Goal: Task Accomplishment & Management: Complete application form

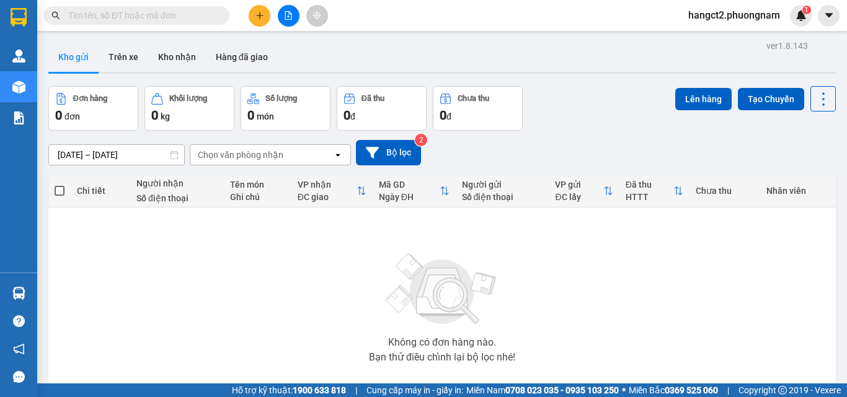
click at [266, 8] on button at bounding box center [260, 16] width 22 height 22
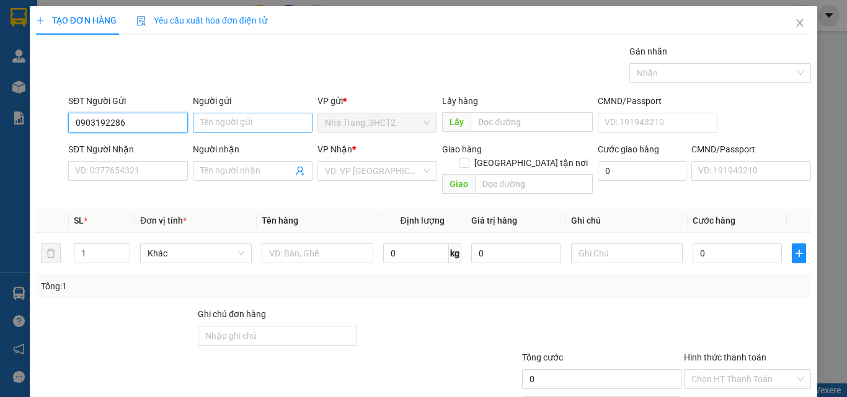
type input "0903192286"
click at [228, 120] on input "Người gửi" at bounding box center [253, 123] width 120 height 20
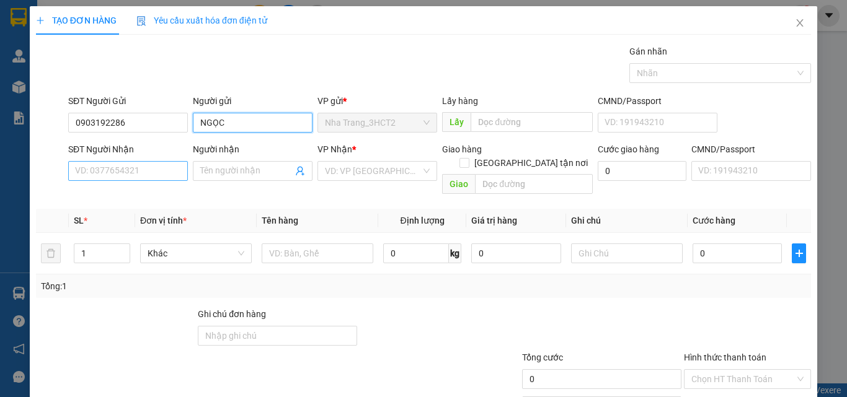
type input "NGỌC"
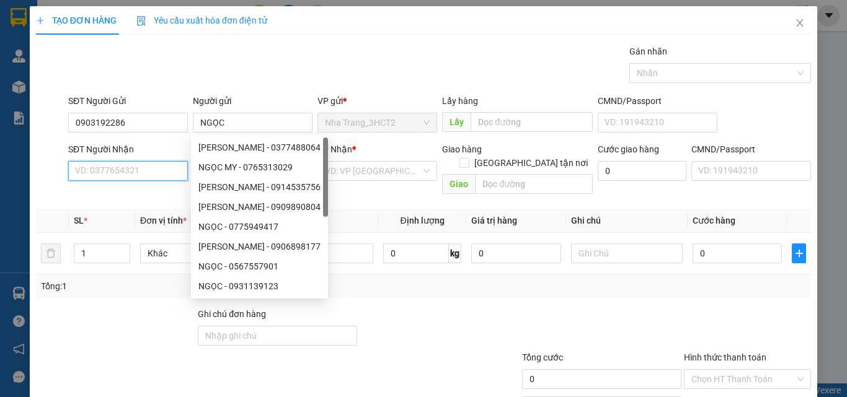
click at [152, 172] on input "SĐT Người Nhận" at bounding box center [128, 171] width 120 height 20
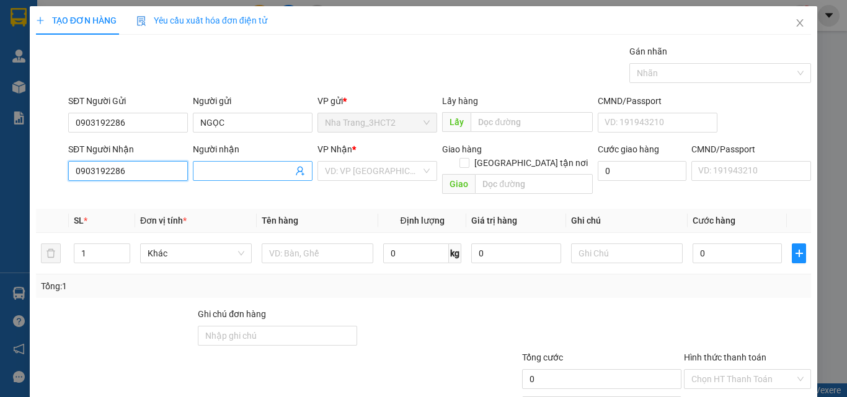
type input "0903192286"
click at [239, 176] on input "Người nhận" at bounding box center [246, 171] width 92 height 14
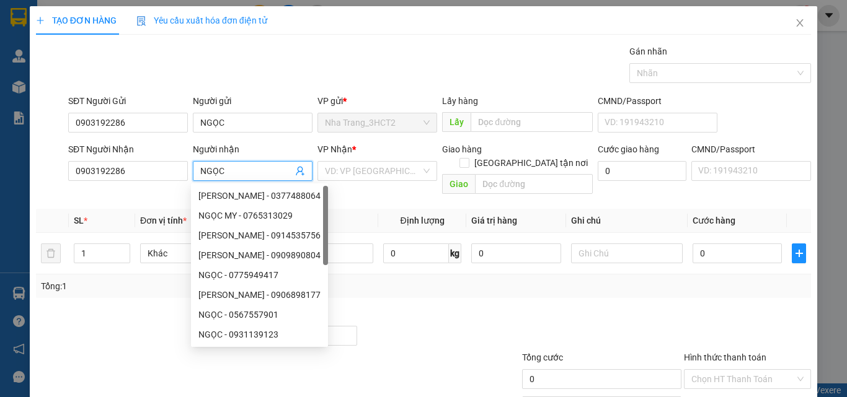
type input "NGỌC"
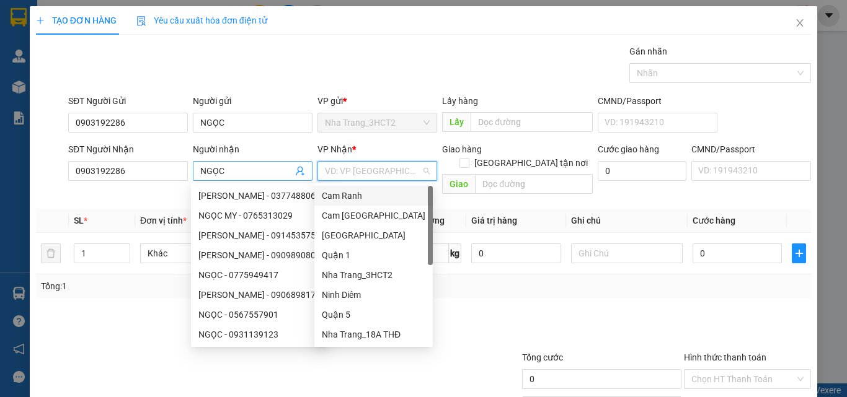
type input "Q"
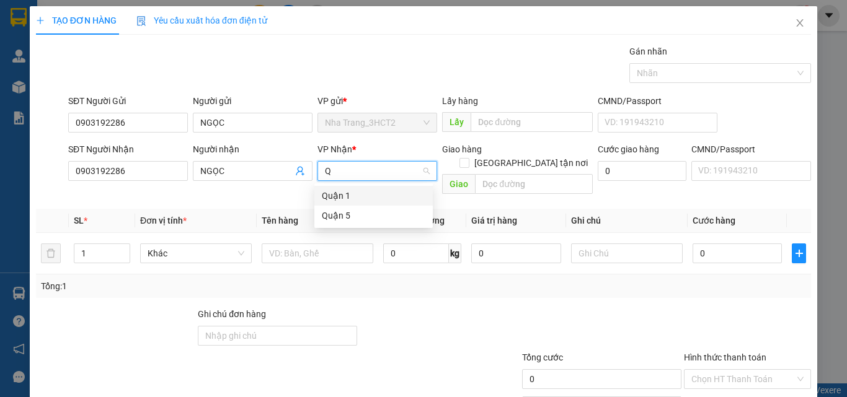
click at [324, 200] on div "Quận 1" at bounding box center [374, 196] width 104 height 14
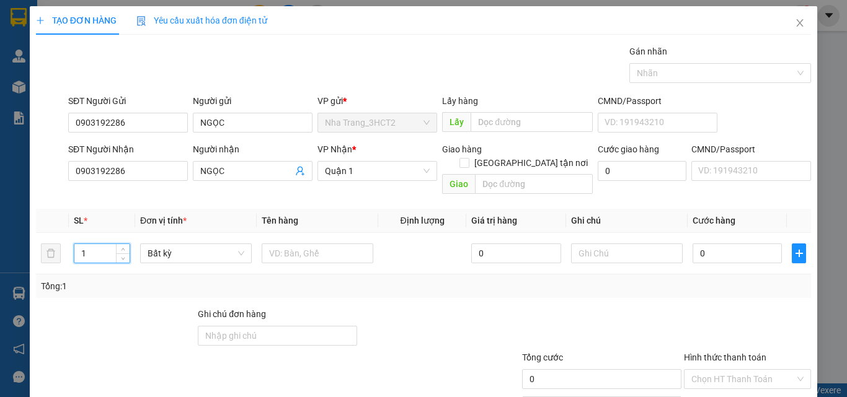
drag, startPoint x: 92, startPoint y: 244, endPoint x: 26, endPoint y: 254, distance: 66.5
click at [26, 254] on div "TẠO ĐƠN HÀNG Yêu cầu xuất hóa đơn điện tử Transit Pickup Surcharge Ids Transit …" at bounding box center [423, 198] width 847 height 397
type input "2"
click at [311, 244] on input "text" at bounding box center [318, 254] width 112 height 20
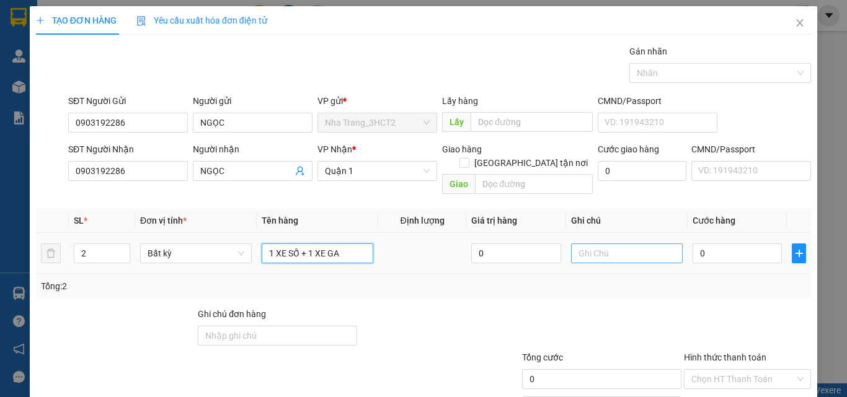
type input "1 XE SỐ + 1 XE GA"
click at [586, 244] on input "text" at bounding box center [627, 254] width 112 height 20
type input "TK CHUYẾN 21:00"
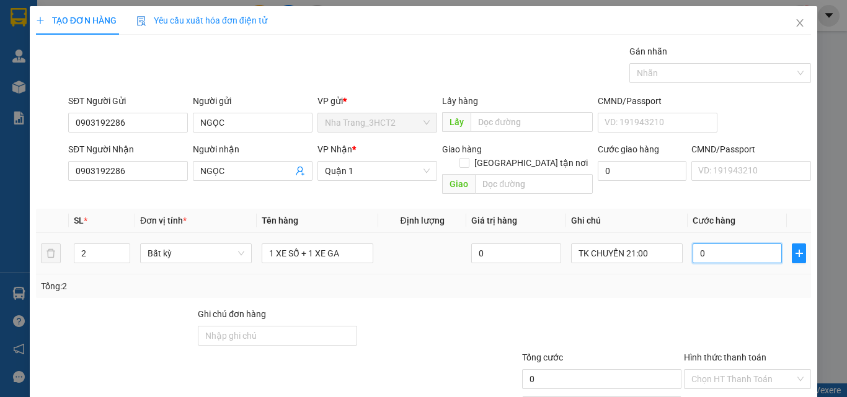
click at [709, 245] on input "0" at bounding box center [736, 254] width 89 height 20
type input "5"
type input "55"
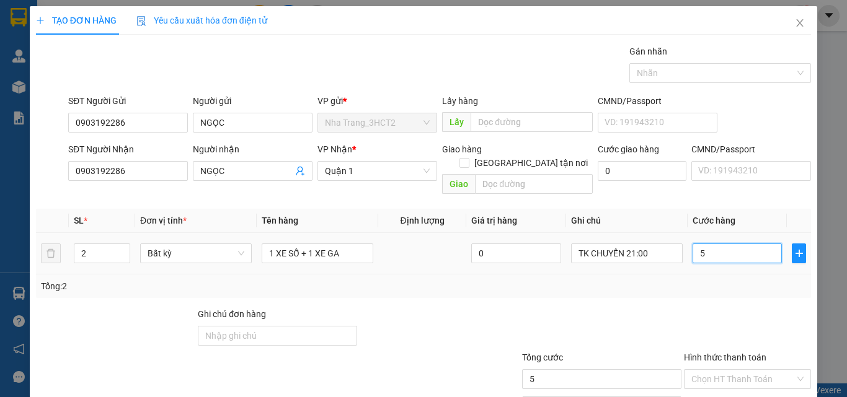
type input "55"
type input "550"
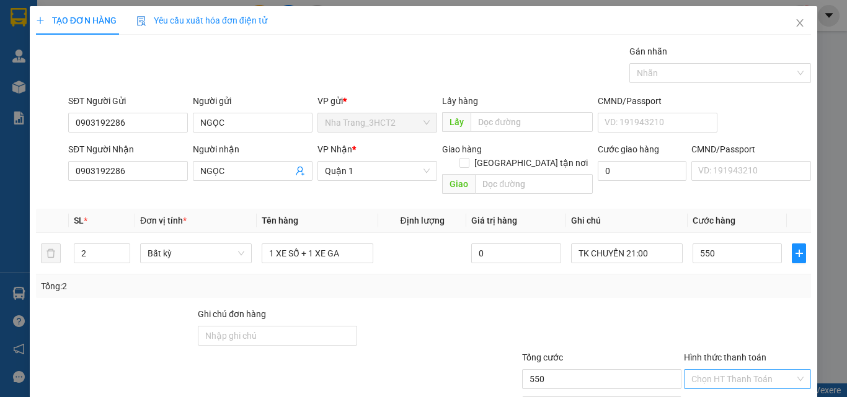
type input "550.000"
click at [743, 371] on input "Hình thức thanh toán" at bounding box center [743, 379] width 104 height 19
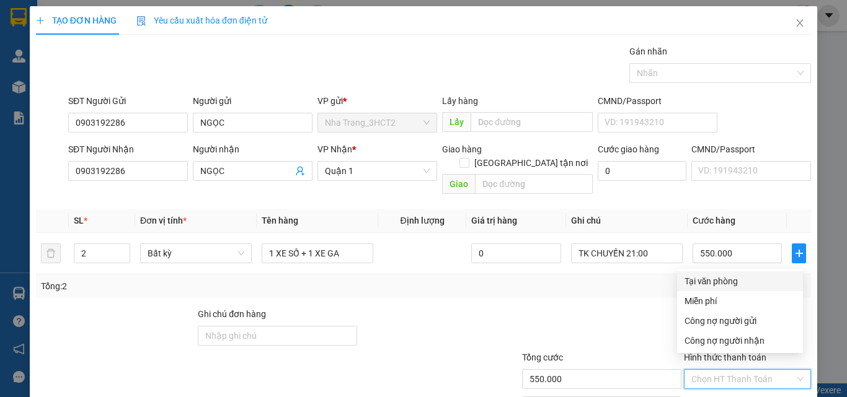
click at [707, 281] on div "Tại văn phòng" at bounding box center [739, 282] width 111 height 14
type input "0"
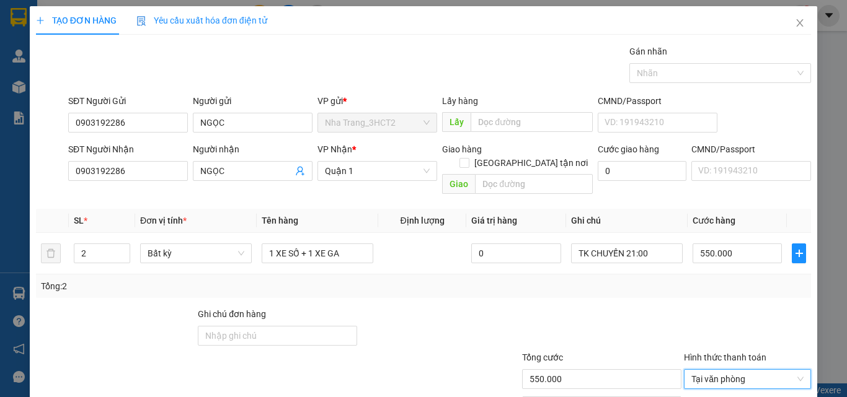
scroll to position [61, 0]
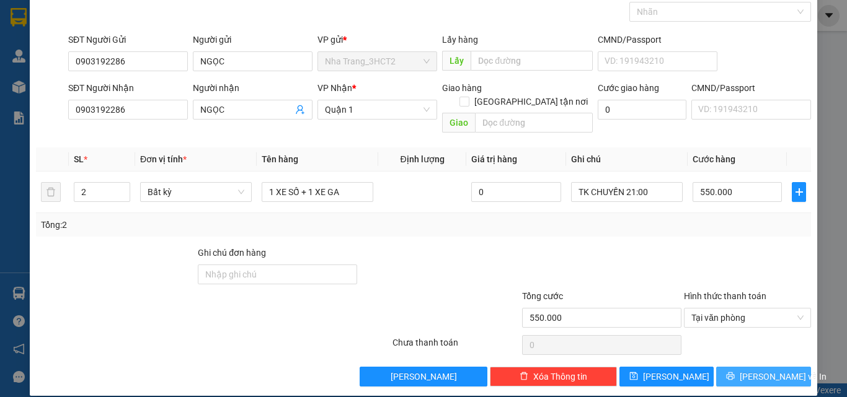
click at [745, 370] on span "[PERSON_NAME] và In" at bounding box center [783, 377] width 87 height 14
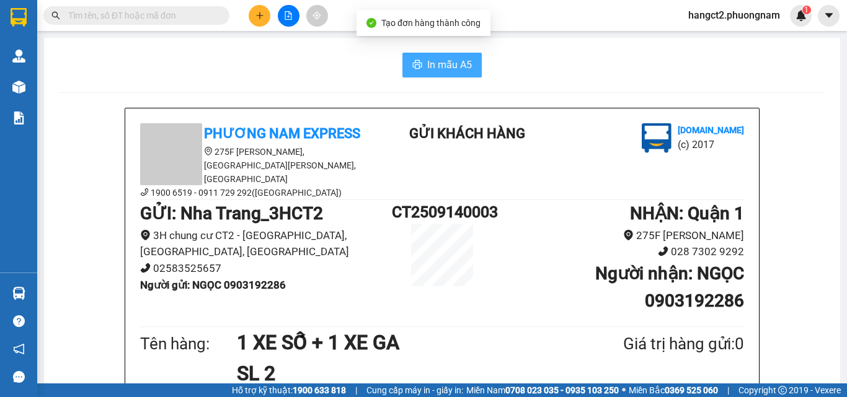
click at [441, 69] on span "In mẫu A5" at bounding box center [449, 64] width 45 height 15
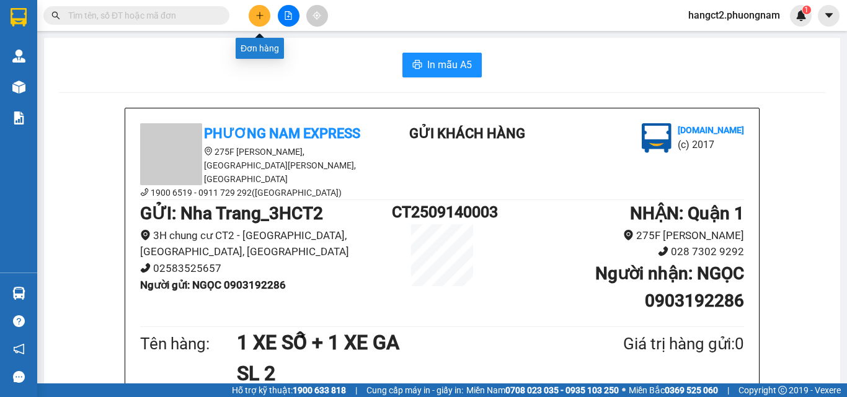
click at [255, 15] on icon "plus" at bounding box center [259, 15] width 9 height 9
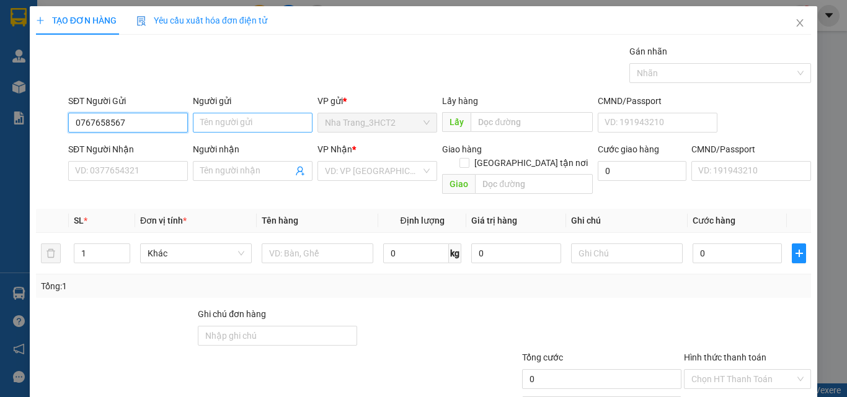
type input "0767658567"
click at [221, 124] on input "Người gửi" at bounding box center [253, 123] width 120 height 20
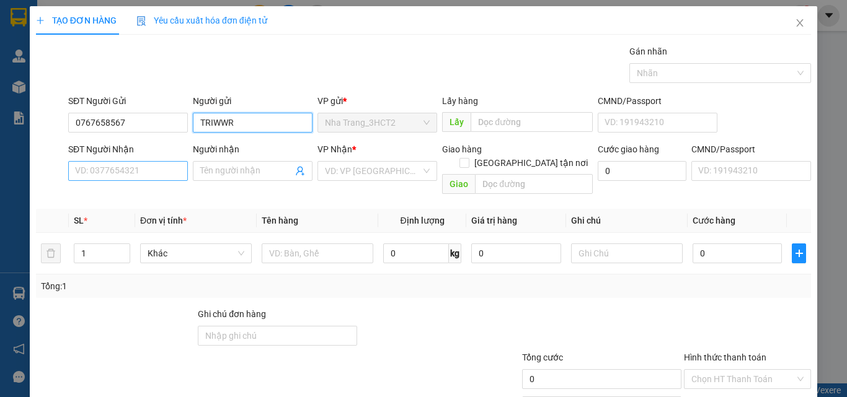
type input "TRIWWR"
click at [118, 170] on input "SĐT Người Nhận" at bounding box center [128, 171] width 120 height 20
type input "0905194947"
drag, startPoint x: 238, startPoint y: 130, endPoint x: 192, endPoint y: 149, distance: 49.5
click at [192, 149] on form "SĐT Người Gửi 0767658567 Người gửi TRIWWR TRIWWR VP gửi * [GEOGRAPHIC_DATA] Lấy…" at bounding box center [423, 146] width 775 height 105
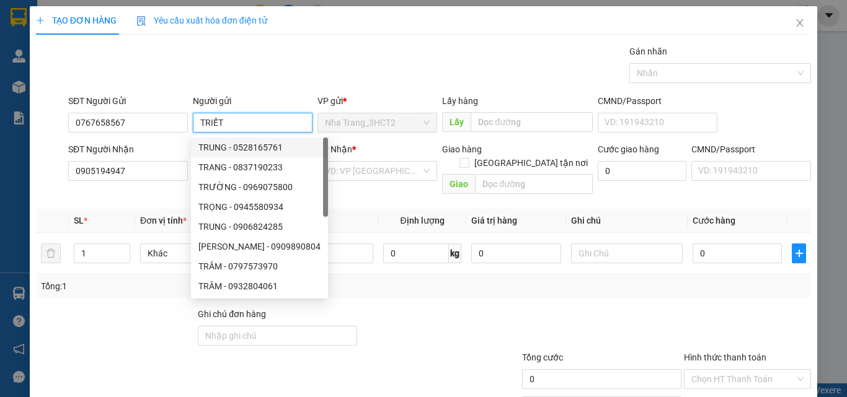
type input "TRIẾT"
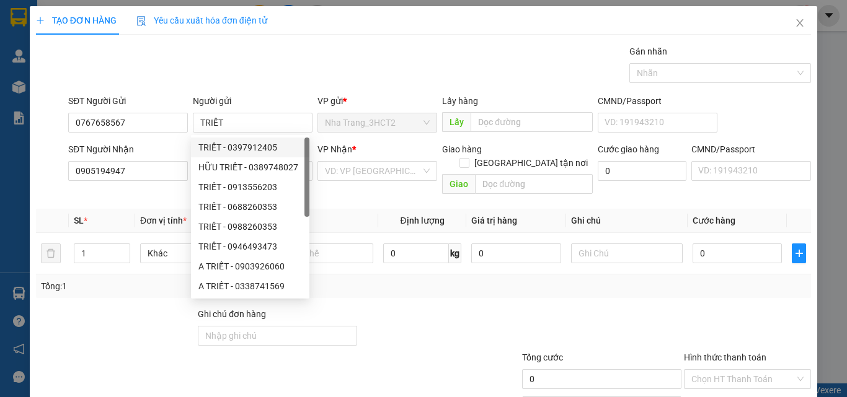
click at [314, 55] on div "Gói vận chuyển * Tiêu chuẩn Gán nhãn Nhãn" at bounding box center [440, 66] width 748 height 43
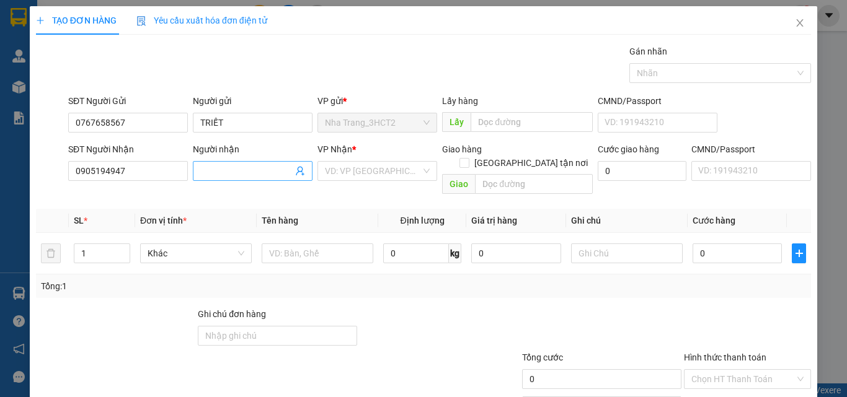
click at [220, 170] on input "Người nhận" at bounding box center [246, 171] width 92 height 14
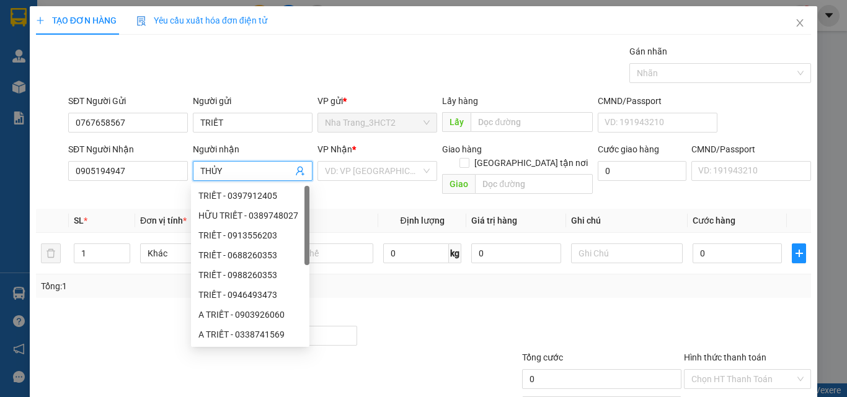
type input "THỦY"
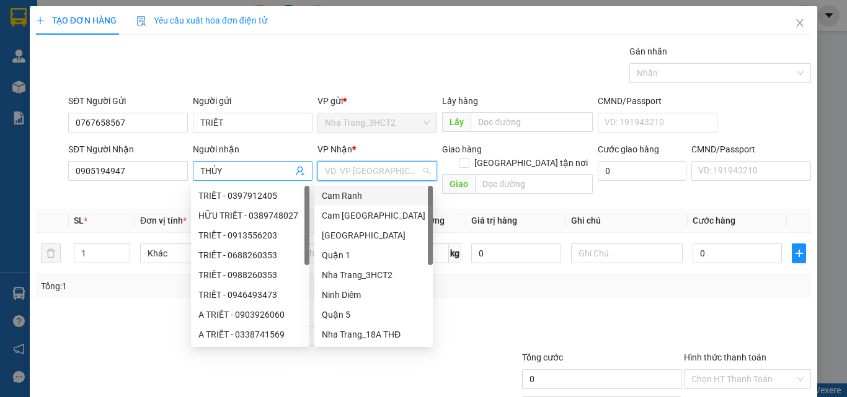
type input "Q"
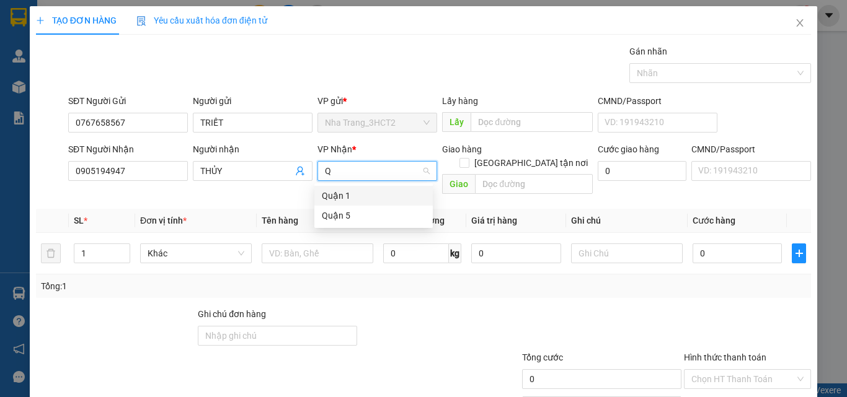
click at [331, 197] on div "Quận 1" at bounding box center [374, 196] width 104 height 14
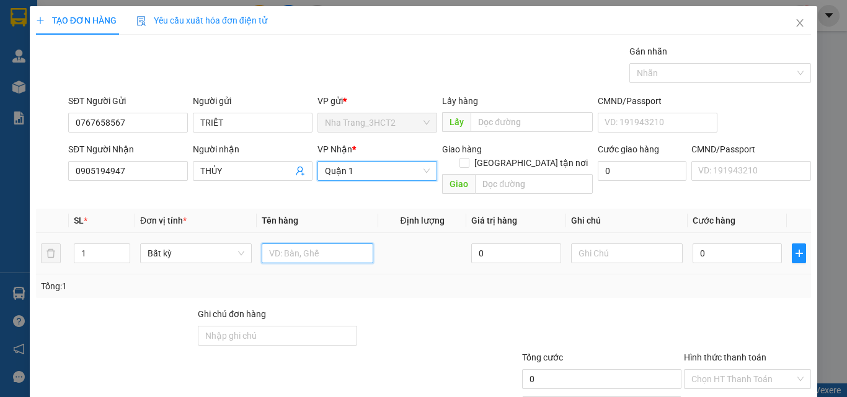
click at [286, 244] on input "text" at bounding box center [318, 254] width 112 height 20
type input "1 THÙNG"
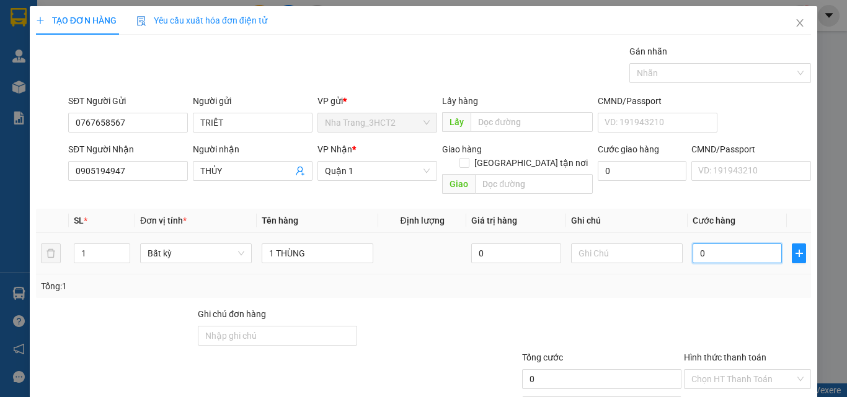
click at [715, 244] on input "0" at bounding box center [736, 254] width 89 height 20
type input "3"
type input "30"
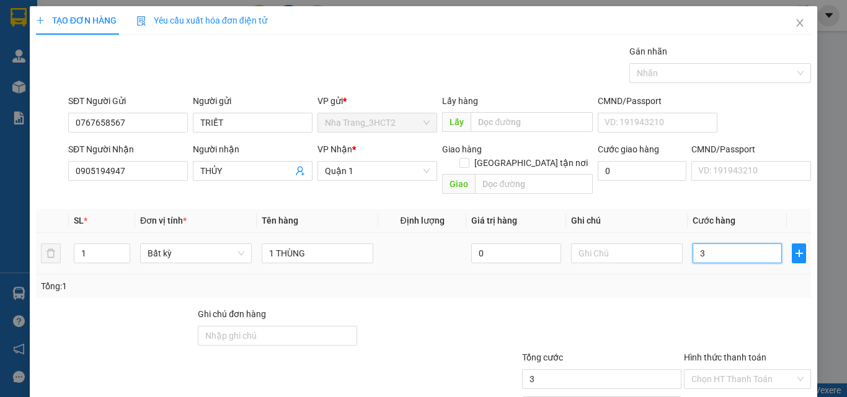
type input "30"
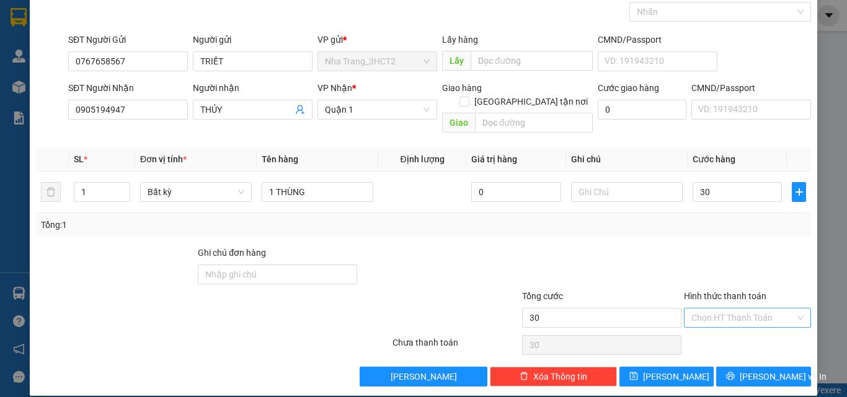
click at [730, 309] on input "Hình thức thanh toán" at bounding box center [743, 318] width 104 height 19
type input "30.000"
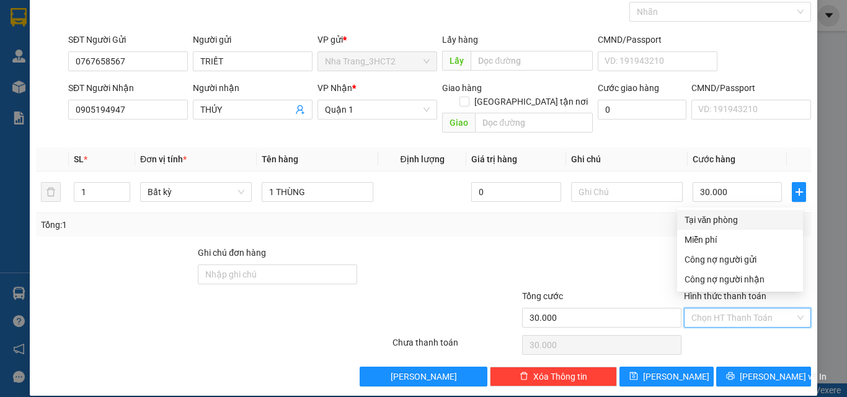
click at [707, 223] on div "Tại văn phòng" at bounding box center [739, 220] width 111 height 14
type input "0"
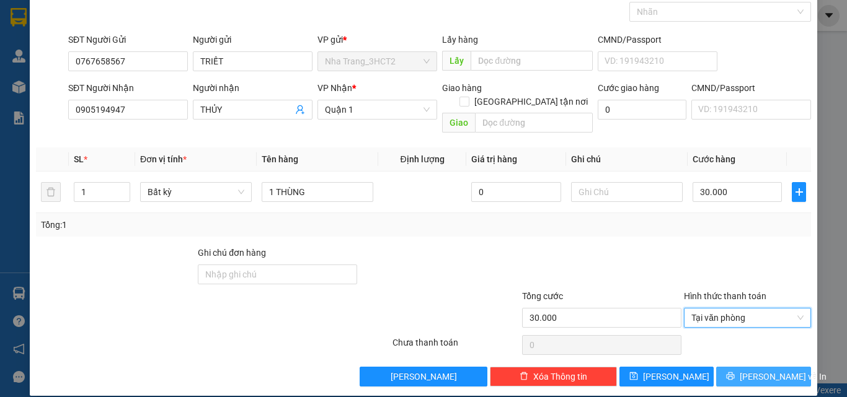
click at [745, 370] on span "[PERSON_NAME] và In" at bounding box center [783, 377] width 87 height 14
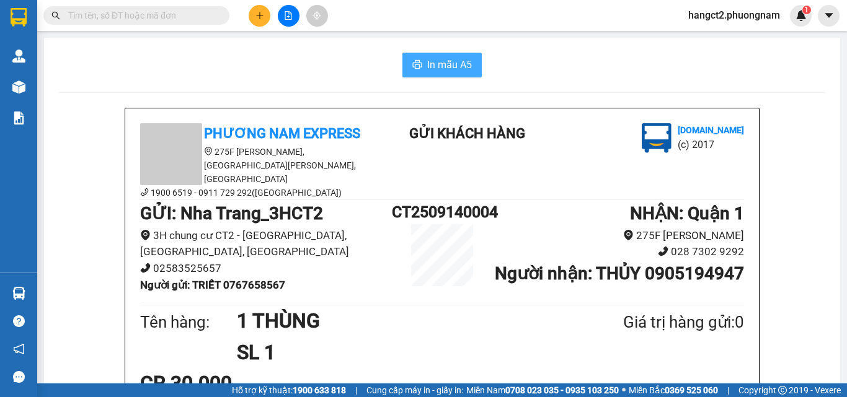
click at [435, 66] on span "In mẫu A5" at bounding box center [449, 64] width 45 height 15
click at [262, 14] on icon "plus" at bounding box center [259, 15] width 9 height 9
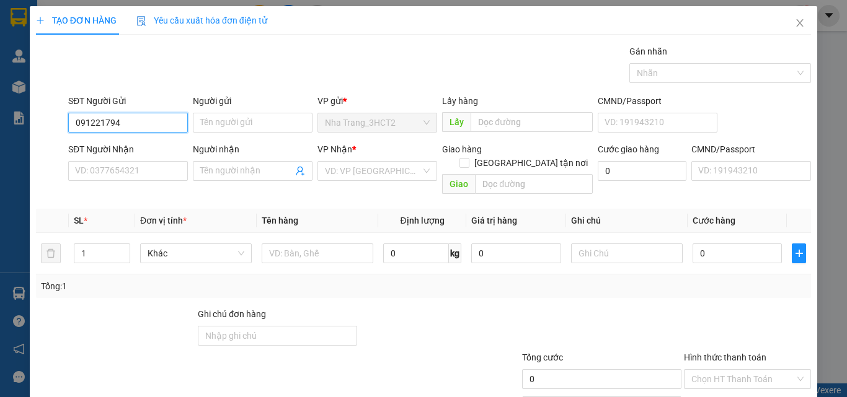
type input "0912217949"
click at [121, 148] on div "0912217949 - PHƯƠNG" at bounding box center [127, 148] width 104 height 14
type input "PHƯƠNG"
type input "0903805536"
type input "DƯƠNG"
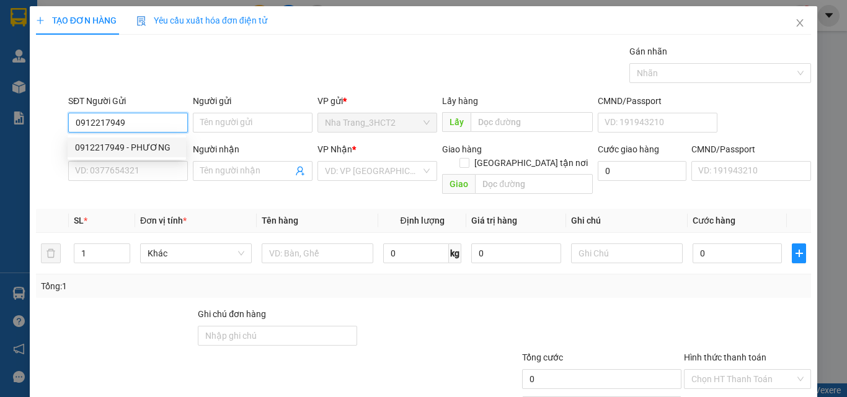
checkbox input "true"
type input "[STREET_ADDRESS][PERSON_NAME] (GTN: 40K)"
type input "40.000"
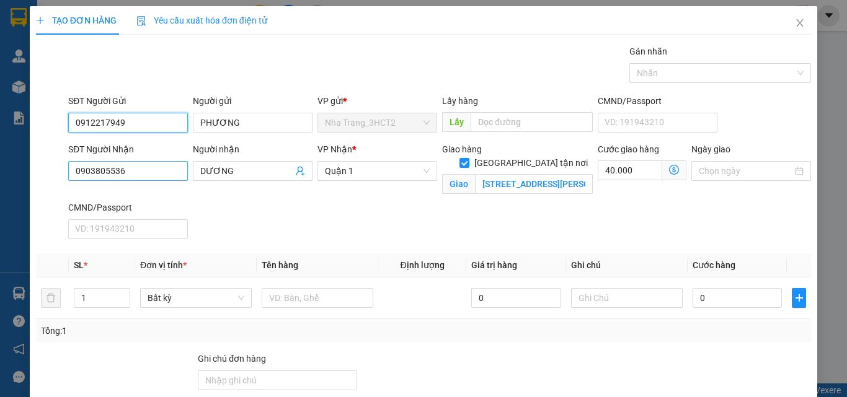
type input "0912217949"
click at [151, 175] on input "0903805536" at bounding box center [128, 171] width 120 height 20
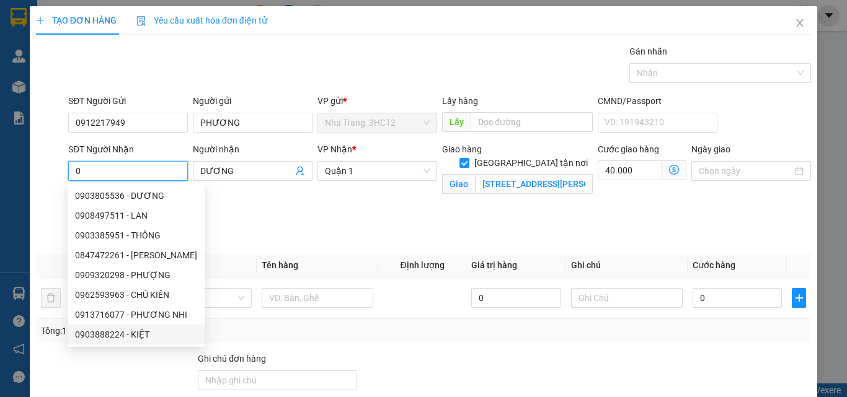
click at [145, 335] on div "0903888224 - KIỆT" at bounding box center [136, 335] width 122 height 14
type input "0903888224"
type input "KIỆT"
checkbox input "false"
type input "0"
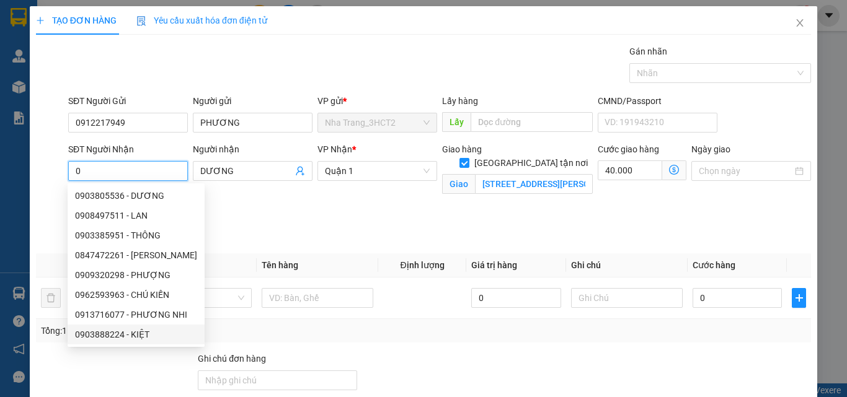
type input "0"
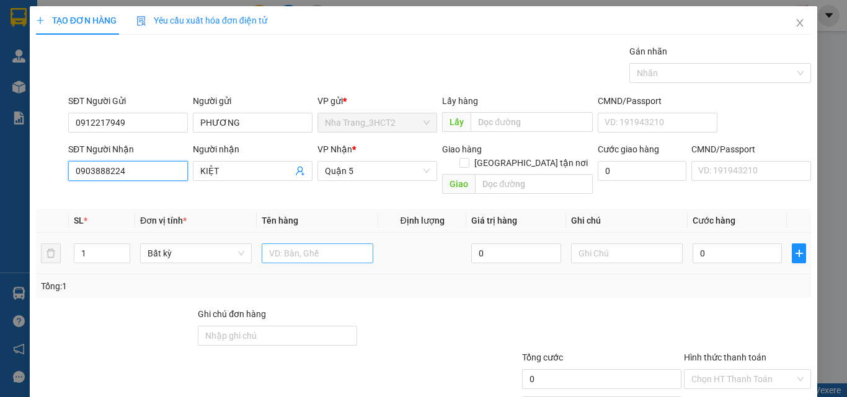
type input "0903888224"
click at [293, 244] on input "text" at bounding box center [318, 254] width 112 height 20
type input "1 TX"
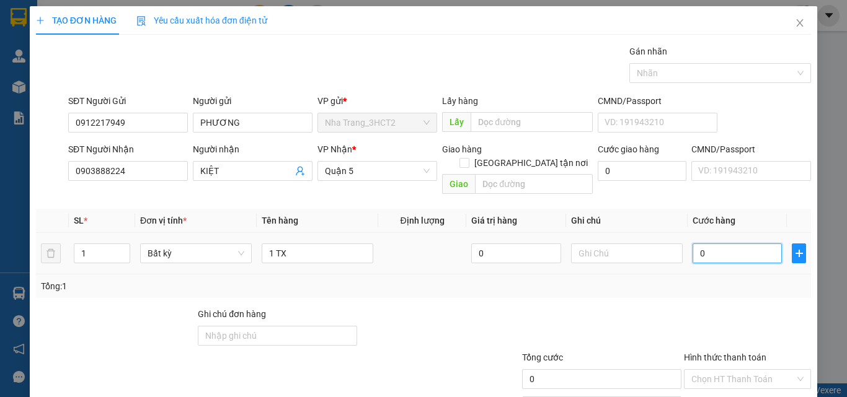
click at [710, 244] on input "0" at bounding box center [736, 254] width 89 height 20
type input "3"
type input "30"
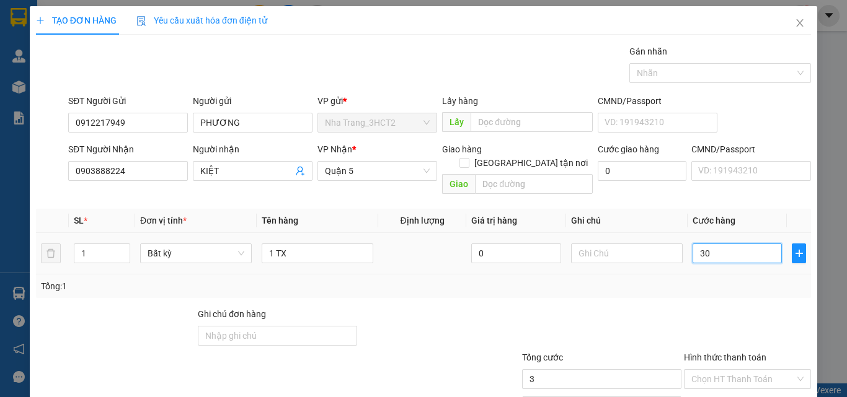
type input "30"
click at [709, 370] on input "Hình thức thanh toán" at bounding box center [743, 379] width 104 height 19
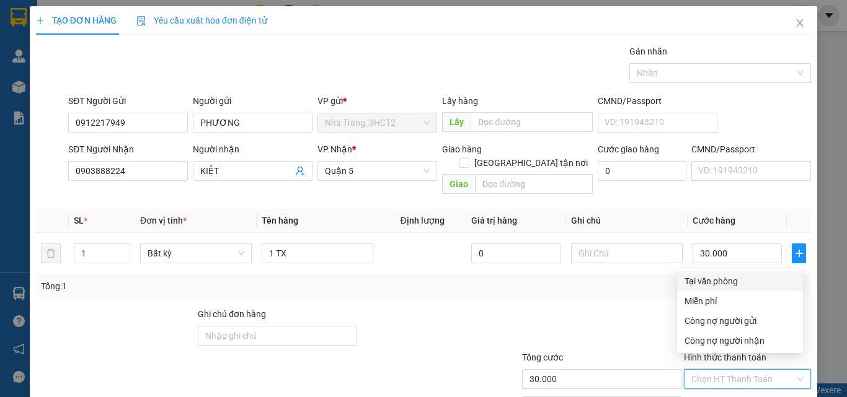
click at [701, 275] on div "Tại văn phòng" at bounding box center [739, 282] width 111 height 14
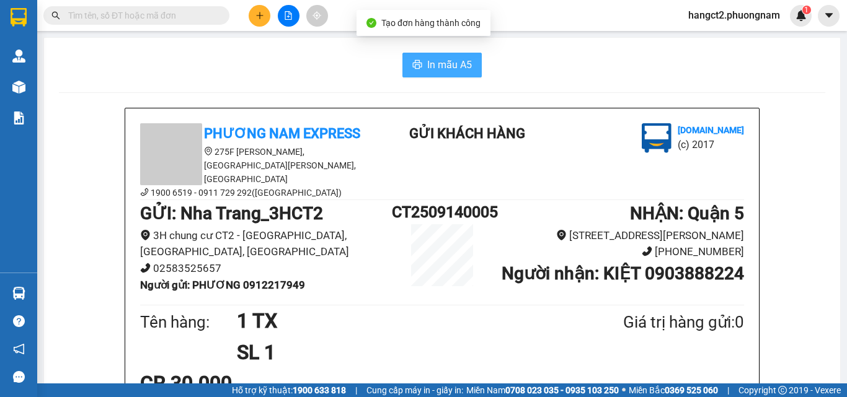
click at [419, 70] on button "In mẫu A5" at bounding box center [441, 65] width 79 height 25
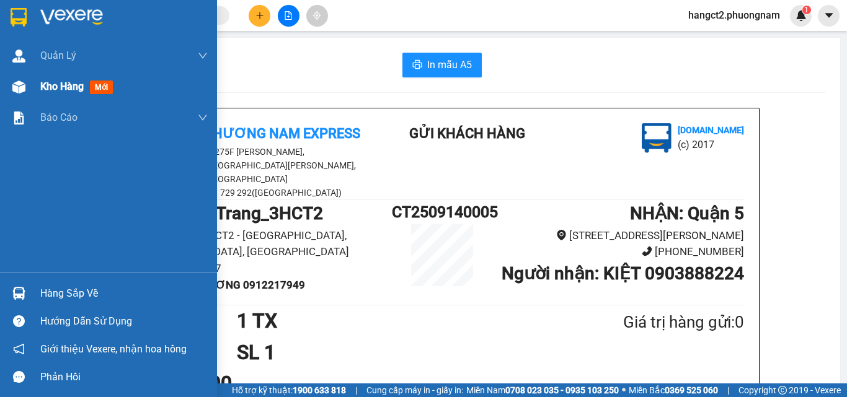
click at [34, 87] on div "Kho hàng mới" at bounding box center [108, 86] width 217 height 31
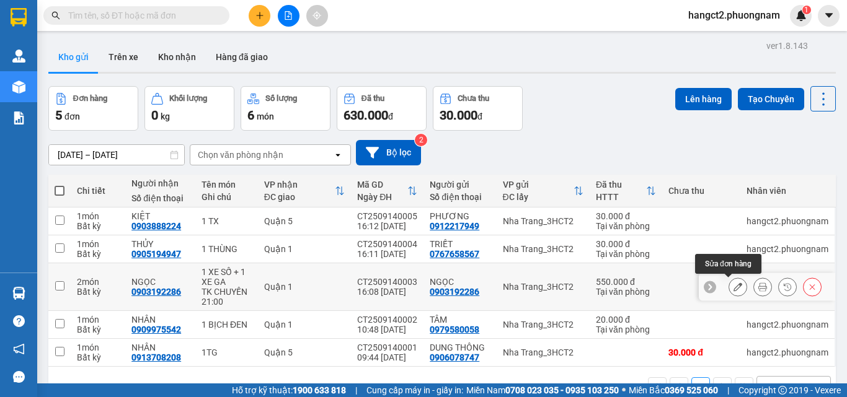
click at [733, 288] on icon at bounding box center [737, 287] width 9 height 9
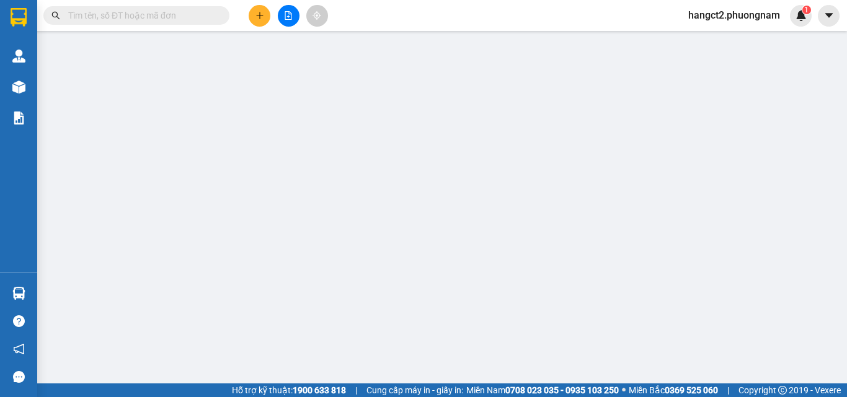
type input "0903192286"
type input "550.000"
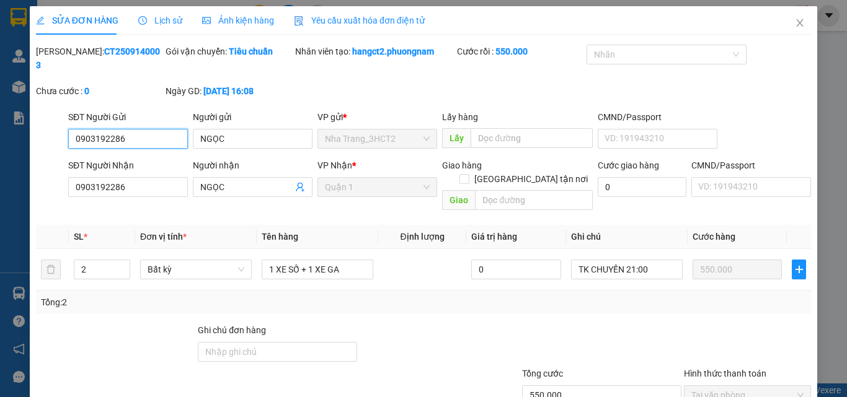
click at [131, 129] on input "0903192286" at bounding box center [128, 139] width 120 height 20
drag, startPoint x: 131, startPoint y: 125, endPoint x: 486, endPoint y: 76, distance: 357.9
click at [493, 74] on div "Mã ĐH: CT2509140003 Gói vận chuyển: Tiêu chuẩn Nhân viên tạo: hangct2.phuongnam…" at bounding box center [423, 78] width 777 height 66
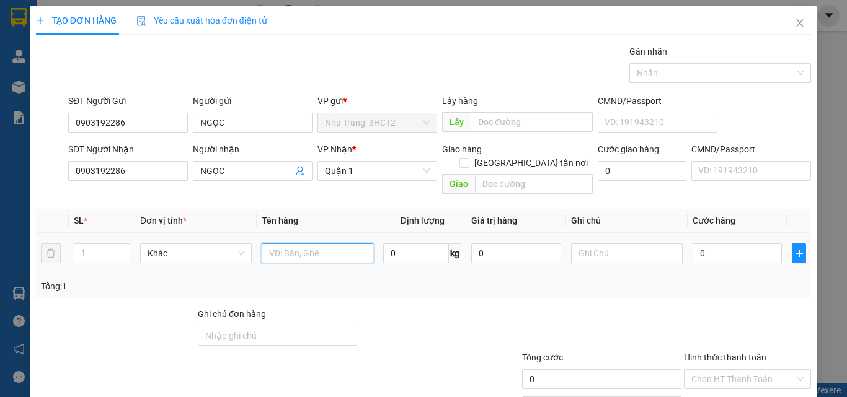
click at [303, 246] on input "text" at bounding box center [318, 254] width 112 height 20
type input "1 XE GA (61D2 - 15181)"
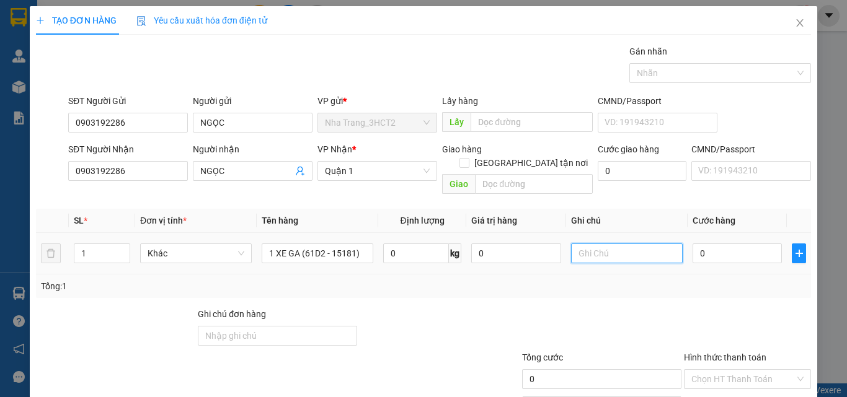
click at [599, 248] on input "text" at bounding box center [627, 254] width 112 height 20
type input "TK CHUYẾN 21:00"
click at [730, 244] on input "0" at bounding box center [736, 254] width 89 height 20
type input "3"
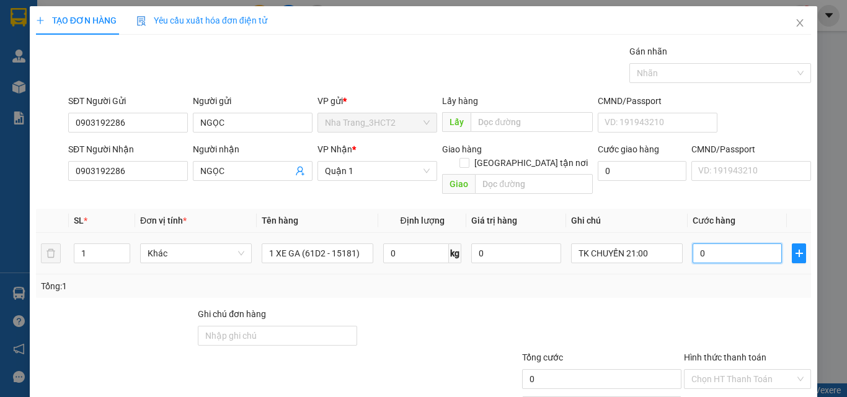
type input "3"
type input "30"
type input "300"
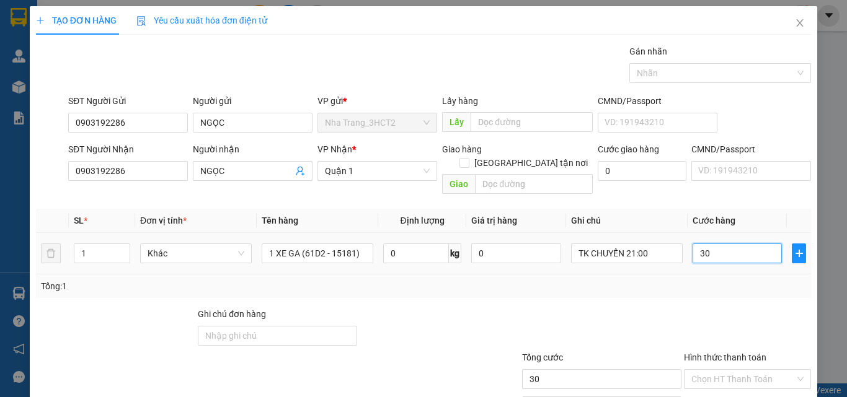
type input "300"
click at [730, 370] on input "Hình thức thanh toán" at bounding box center [743, 379] width 104 height 19
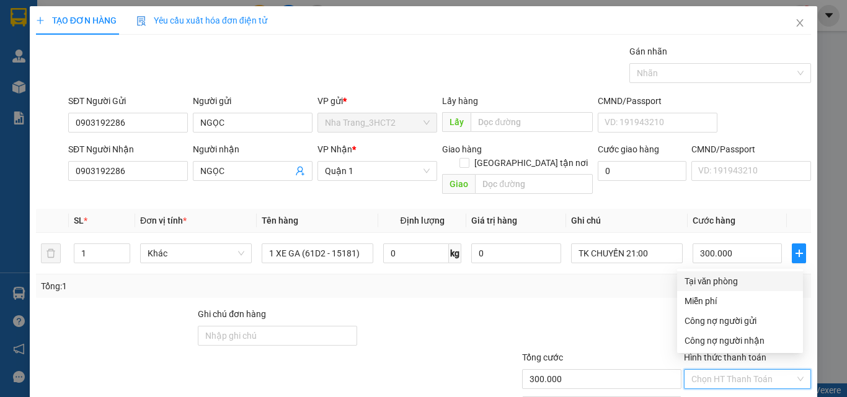
click at [707, 281] on div "Tại văn phòng" at bounding box center [739, 282] width 111 height 14
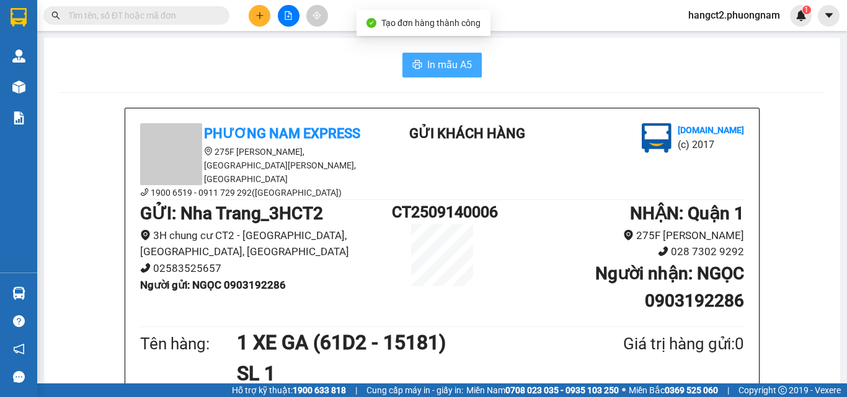
click at [453, 67] on span "In mẫu A5" at bounding box center [449, 64] width 45 height 15
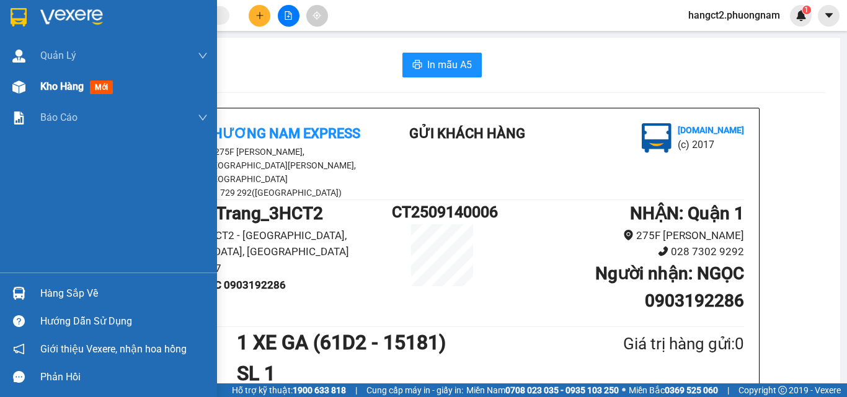
click at [50, 87] on span "Kho hàng" at bounding box center [61, 87] width 43 height 12
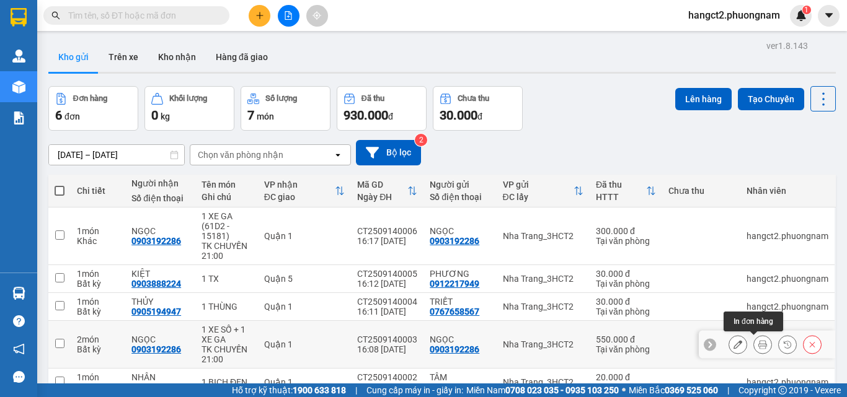
click at [758, 343] on icon at bounding box center [762, 344] width 9 height 9
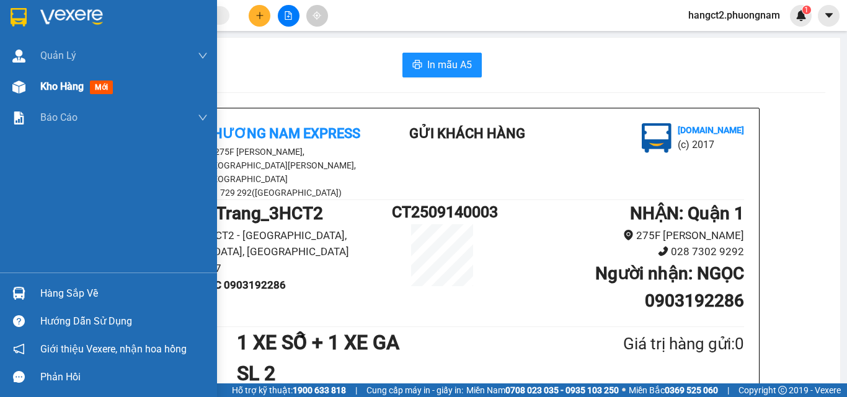
click at [68, 93] on div "Kho hàng mới" at bounding box center [78, 86] width 77 height 15
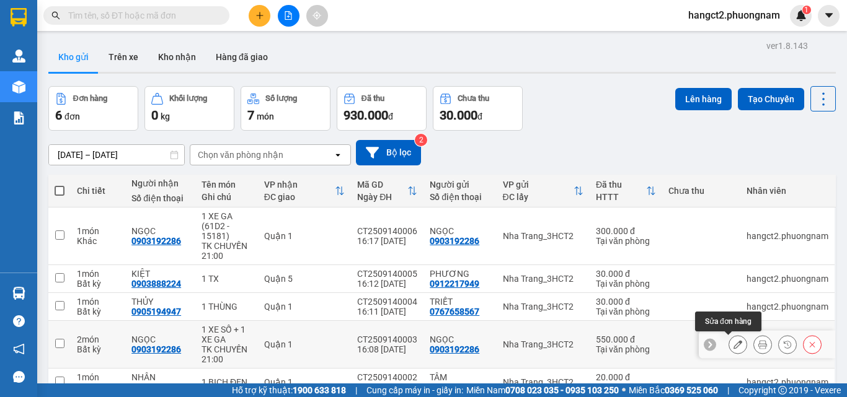
click at [733, 345] on icon at bounding box center [737, 344] width 9 height 9
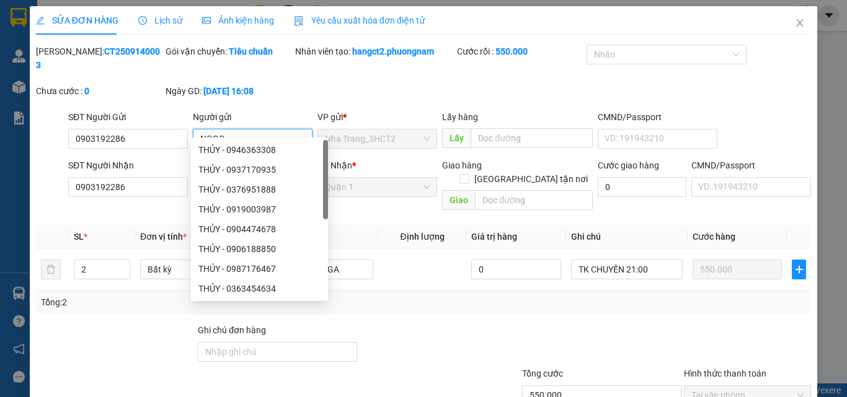
drag, startPoint x: 232, startPoint y: 125, endPoint x: 195, endPoint y: 134, distance: 38.3
click at [195, 134] on input "NGỌC" at bounding box center [253, 139] width 120 height 20
type input "YẾN"
click at [304, 73] on div "Mã ĐH: CT2509140003 Gói vận chuyển: Tiêu chuẩn Nhân viên tạo: hangct2.phuongnam…" at bounding box center [423, 78] width 777 height 66
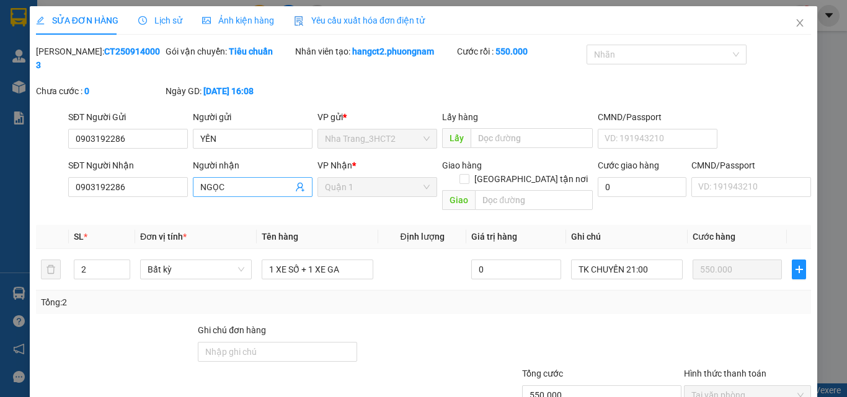
click at [215, 180] on input "NGỌC" at bounding box center [246, 187] width 92 height 14
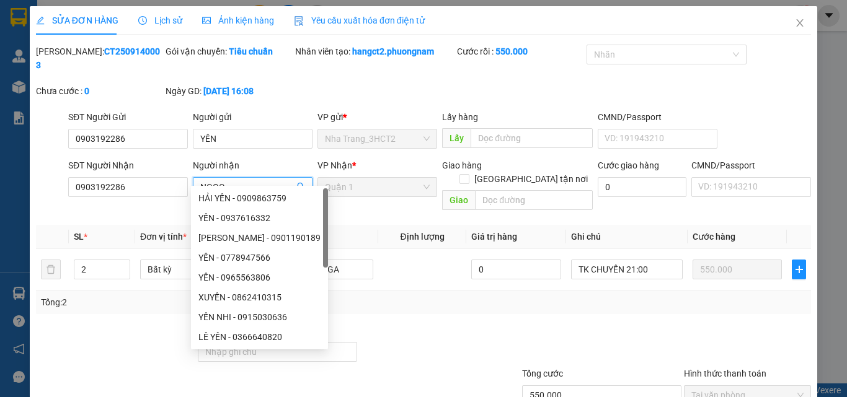
drag, startPoint x: 234, startPoint y: 171, endPoint x: 196, endPoint y: 174, distance: 37.9
click at [196, 177] on span "NGỌC" at bounding box center [253, 187] width 120 height 20
type input "Y"
click at [351, 260] on input "1 XE SỐ + 1 XE GA" at bounding box center [318, 270] width 112 height 20
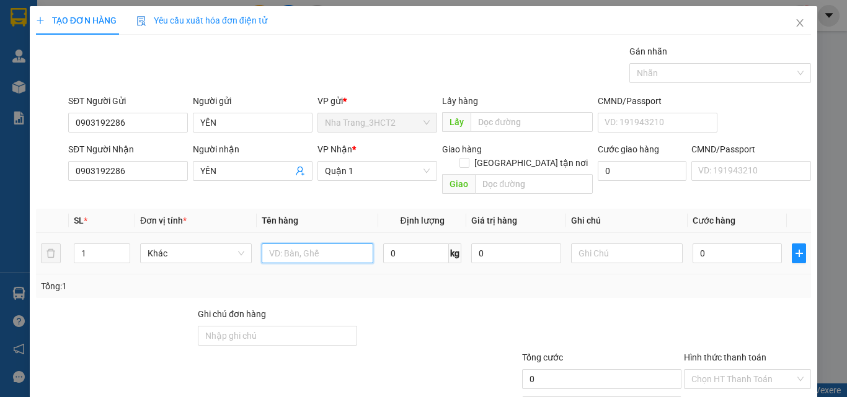
click at [327, 244] on input "text" at bounding box center [318, 254] width 112 height 20
type input "X"
click at [296, 244] on input "1 XE SỐ 73N2-9586" at bounding box center [318, 254] width 112 height 20
click at [298, 244] on input "1 XE SỐ 73N2-9586" at bounding box center [318, 254] width 112 height 20
click at [345, 244] on input "1 XE SỐ (73N2-9586" at bounding box center [318, 254] width 112 height 20
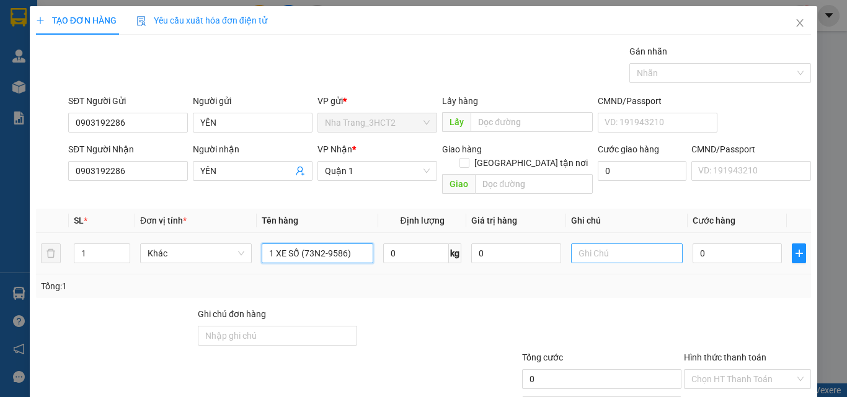
type input "1 XE SỐ (73N2-9586)"
click at [615, 244] on input "text" at bounding box center [627, 254] width 112 height 20
type input "TK CHUYẾN 21:00"
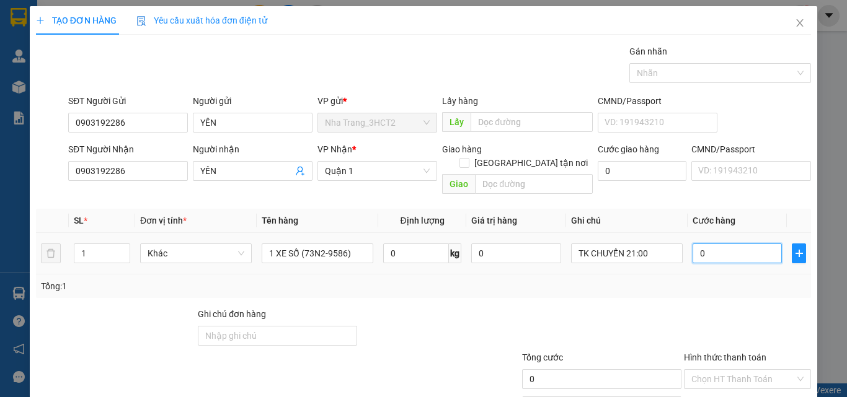
click at [733, 244] on input "0" at bounding box center [736, 254] width 89 height 20
type input "2"
type input "25"
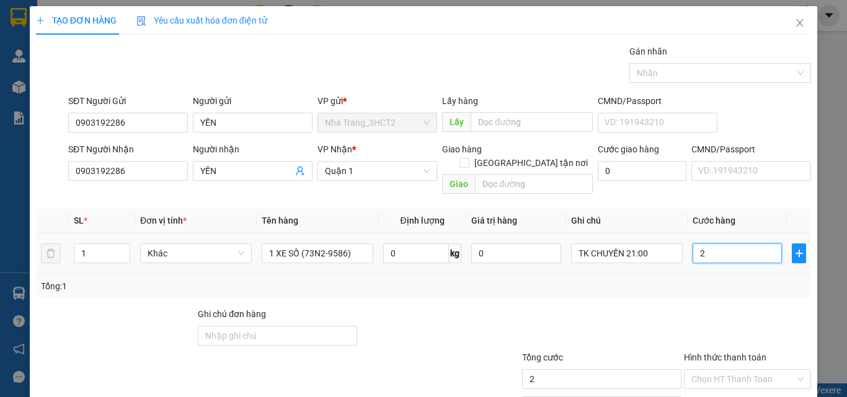
type input "25"
click at [715, 370] on input "Hình thức thanh toán" at bounding box center [743, 379] width 104 height 19
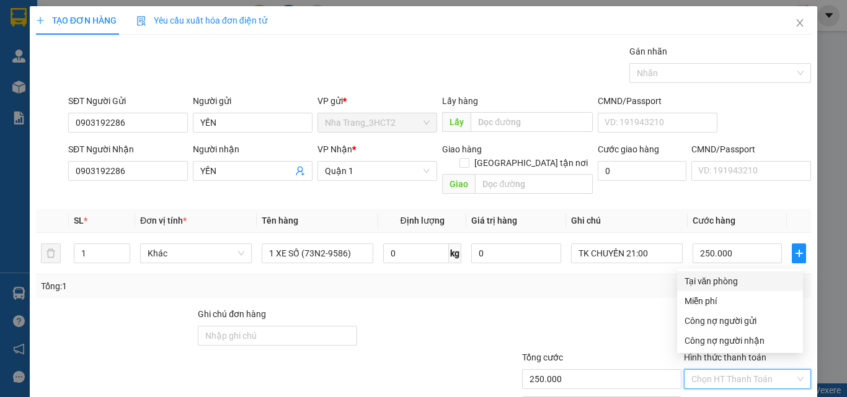
click at [710, 275] on div "Tại văn phòng" at bounding box center [739, 282] width 111 height 14
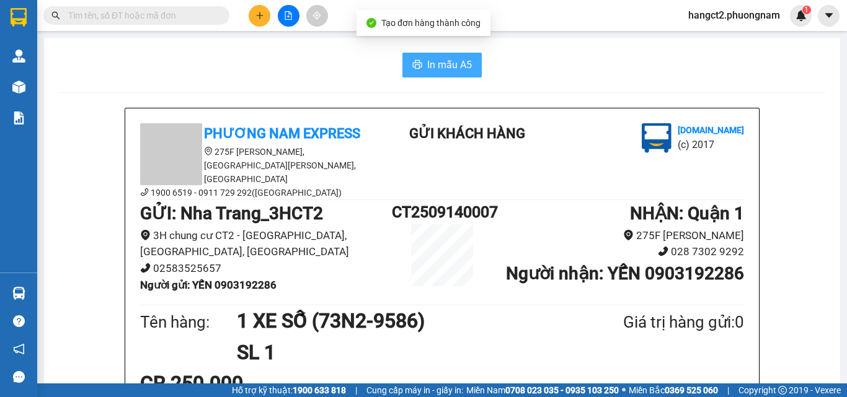
click at [429, 68] on span "In mẫu A5" at bounding box center [449, 64] width 45 height 15
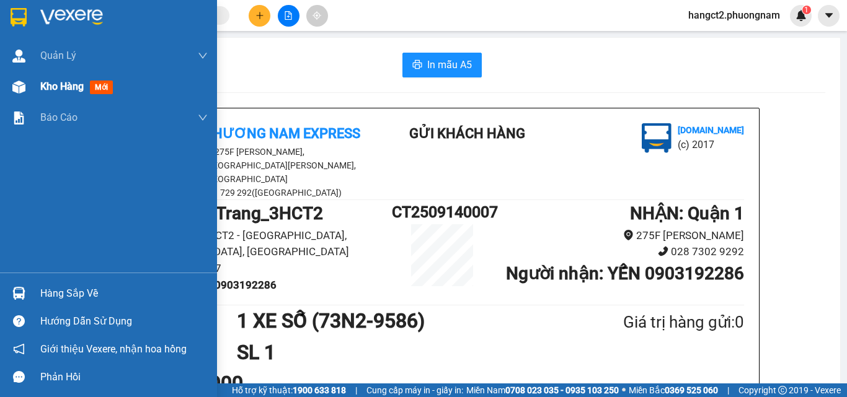
click at [66, 92] on span "Kho hàng" at bounding box center [61, 87] width 43 height 12
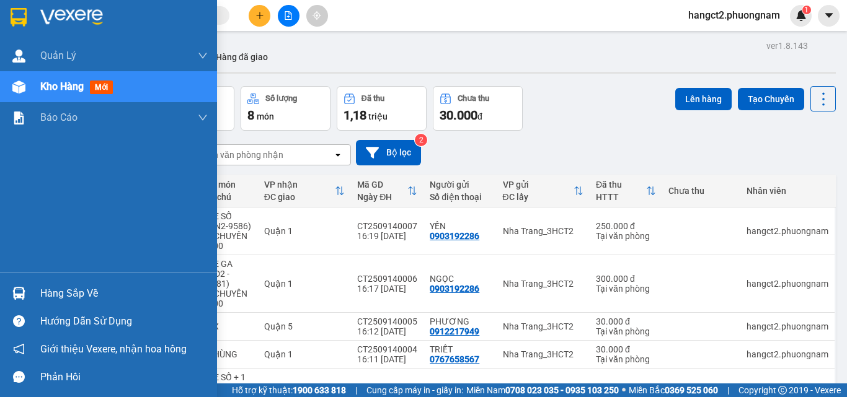
click at [52, 87] on span "Kho hàng" at bounding box center [61, 87] width 43 height 12
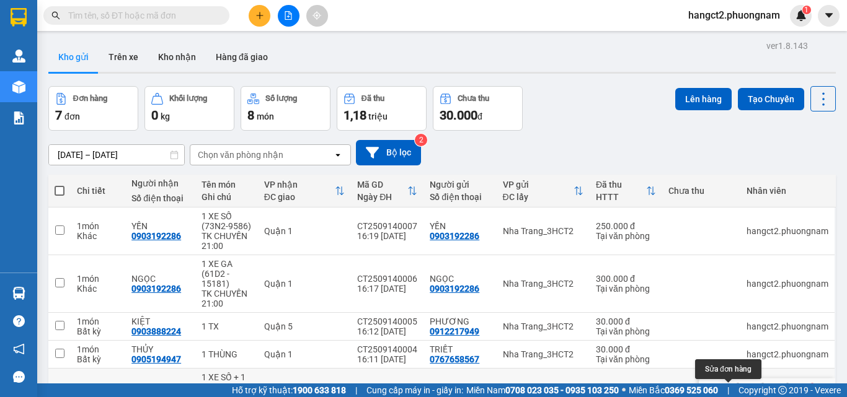
click at [733, 388] on icon at bounding box center [737, 392] width 9 height 9
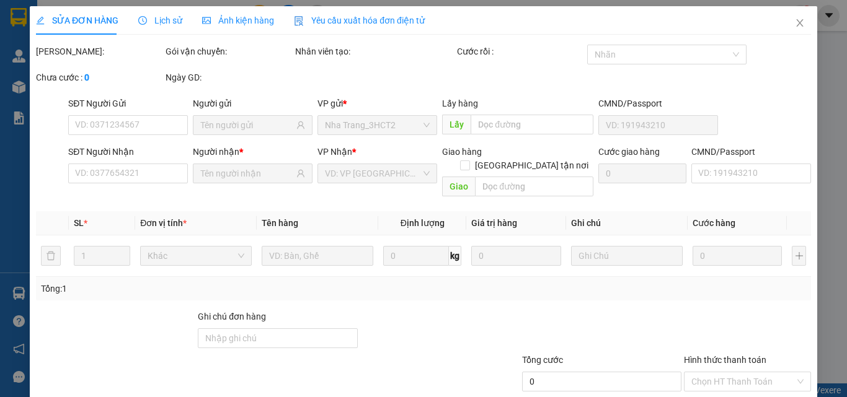
type input "0903192286"
type input "550.000"
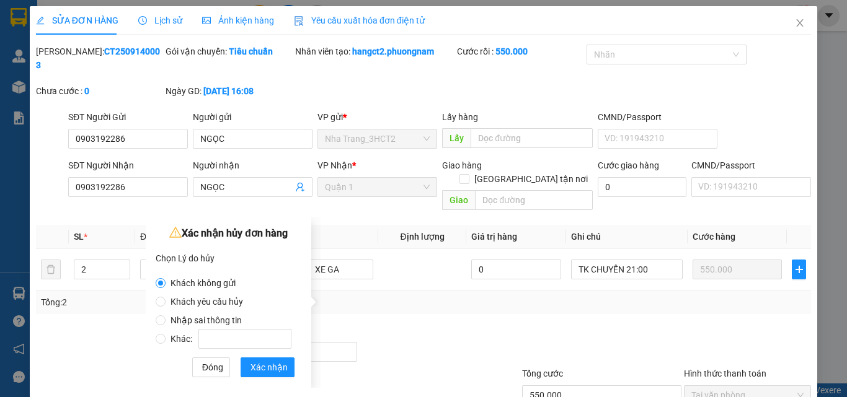
click at [207, 317] on span "Nhập sai thông tin" at bounding box center [206, 321] width 81 height 10
click at [166, 317] on input "Nhập sai thông tin" at bounding box center [161, 321] width 10 height 10
radio input "true"
radio input "false"
click at [265, 370] on span "Xác nhận" at bounding box center [268, 368] width 37 height 14
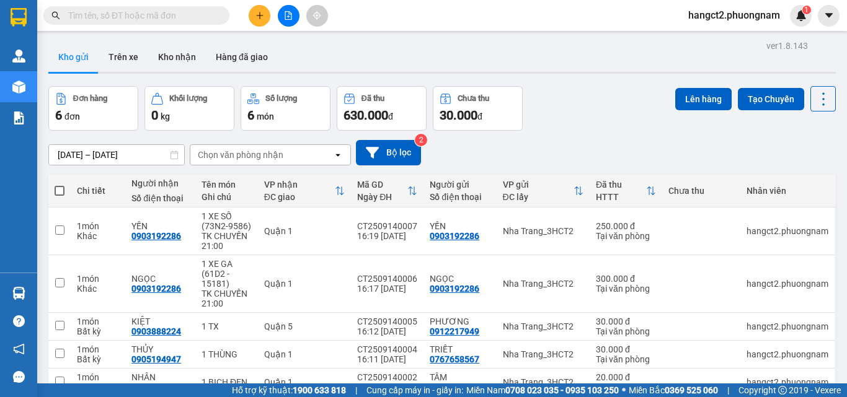
click at [603, 120] on div "Đơn hàng 6 đơn Khối lượng 0 kg Số lượng 6 món Đã thu 630.000 đ Chưa thu 30.000 …" at bounding box center [441, 108] width 787 height 45
click at [252, 16] on button at bounding box center [260, 16] width 22 height 22
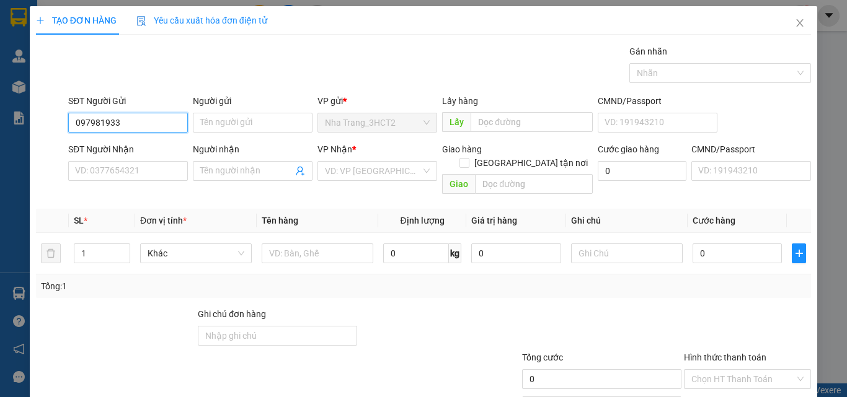
type input "0979819332"
click at [141, 152] on div "0979819332 - CHÚ NINH" at bounding box center [127, 148] width 104 height 14
type input "CHÚ NINH"
type input "0979279432"
type input "A TRUNG"
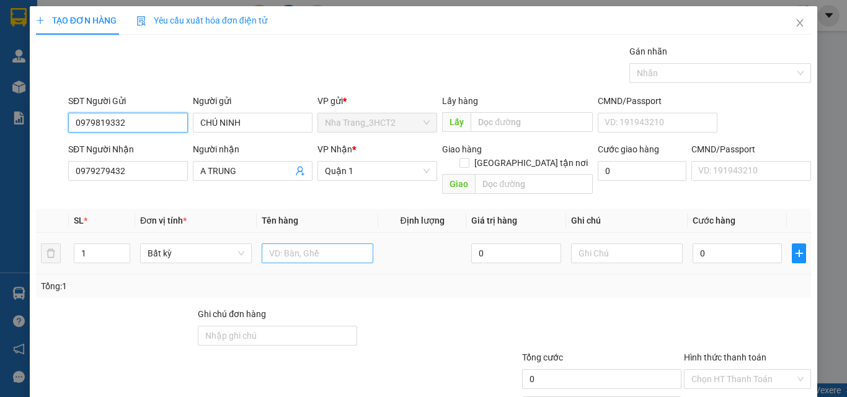
type input "0979819332"
click at [282, 244] on input "text" at bounding box center [318, 254] width 112 height 20
type input "1 THÙNG"
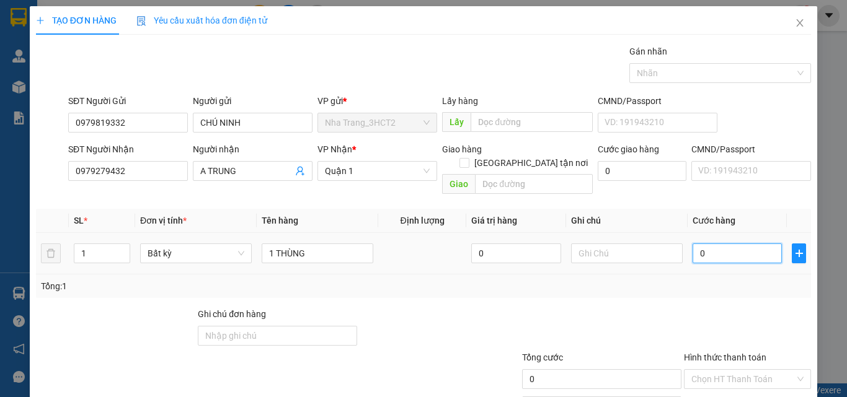
click at [705, 244] on input "0" at bounding box center [736, 254] width 89 height 20
type input "2"
type input "20"
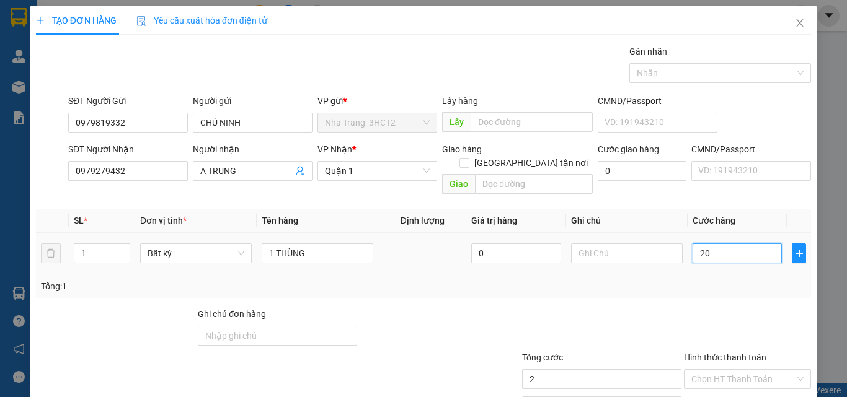
type input "20"
click at [707, 370] on input "Hình thức thanh toán" at bounding box center [743, 379] width 104 height 19
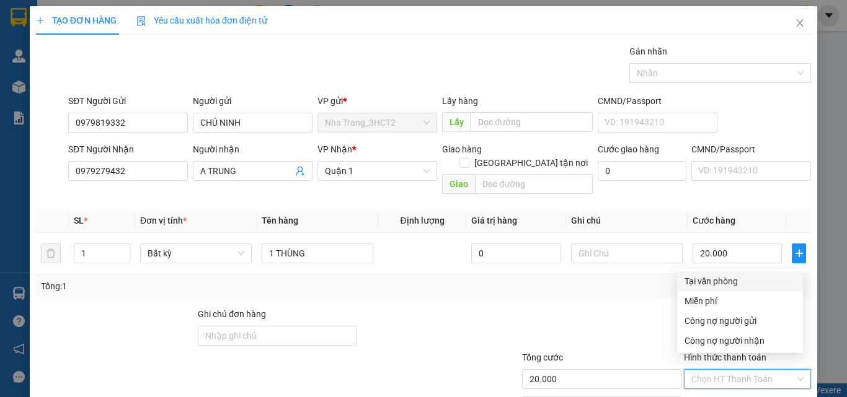
click at [712, 283] on div "Tại văn phòng" at bounding box center [739, 282] width 111 height 14
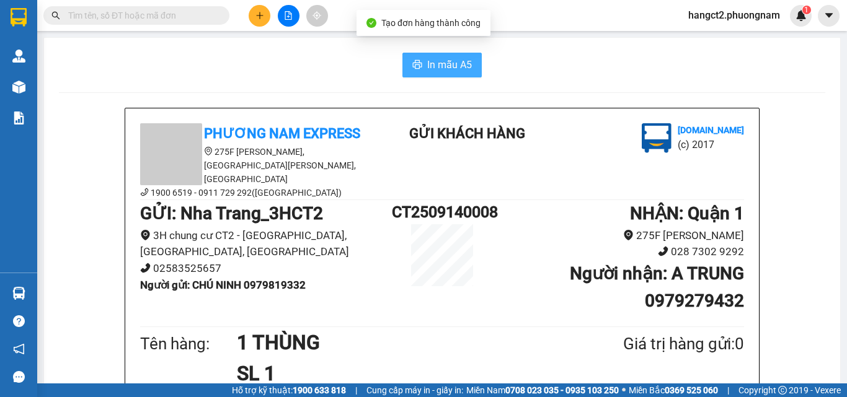
click at [448, 69] on span "In mẫu A5" at bounding box center [449, 64] width 45 height 15
click at [259, 15] on icon "plus" at bounding box center [259, 15] width 9 height 9
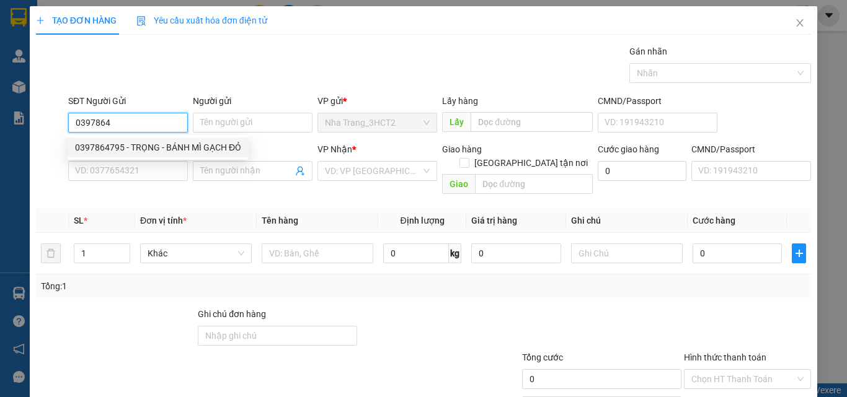
click at [172, 148] on div "0397864795 - TRỌNG - BÁNH MÌ GẠCH ĐỎ" at bounding box center [158, 148] width 166 height 14
type input "0397864795"
type input "TRỌNG - BÁNH MÌ GẠCH ĐỎ"
type input "0899381845"
type input "NGÂN - SỐ KHÁC: 0938630800"
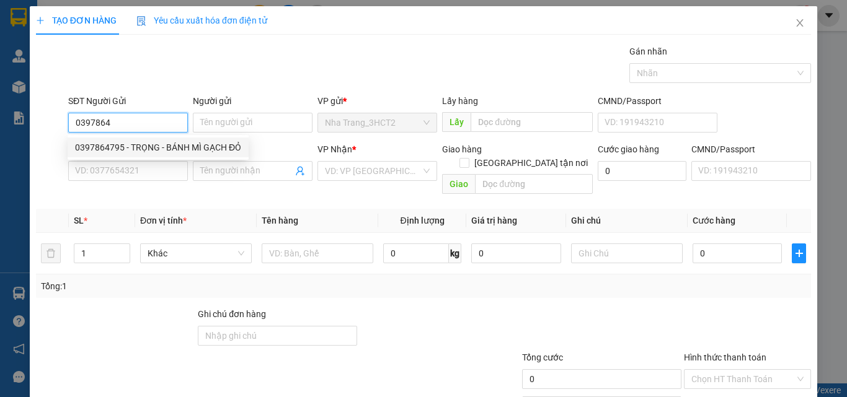
checkbox input "true"
type input "[STREET_ADDRESS][PERSON_NAME] (150K GTN)"
type input "150.000"
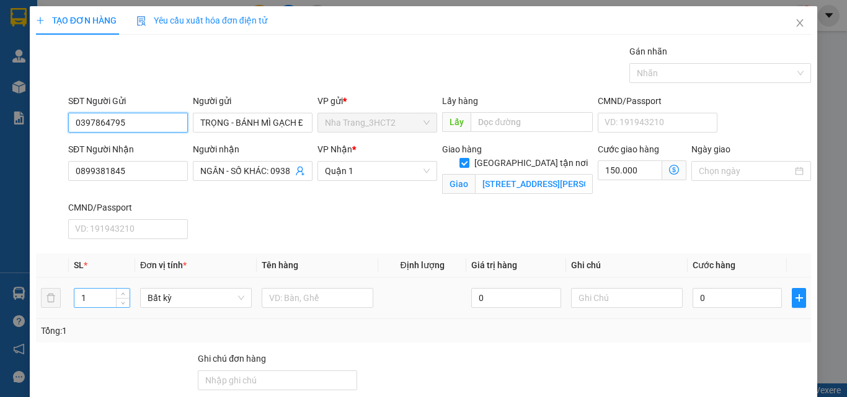
type input "0397864795"
drag, startPoint x: 78, startPoint y: 302, endPoint x: 68, endPoint y: 305, distance: 10.2
click at [69, 305] on td "1" at bounding box center [102, 299] width 66 height 42
type input "7"
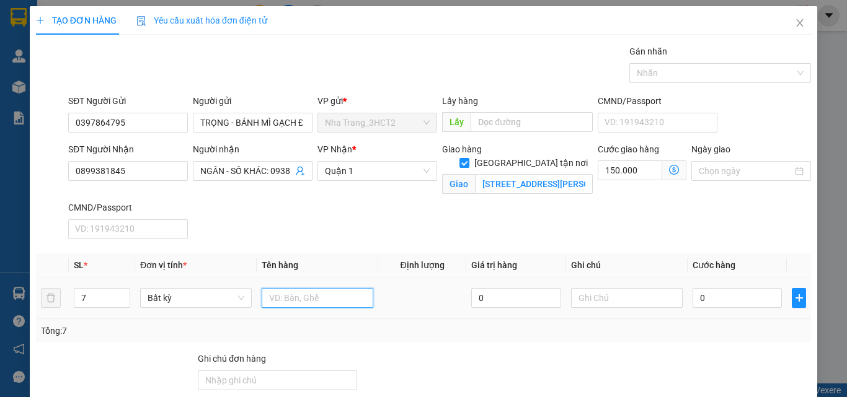
click at [283, 300] on input "text" at bounding box center [318, 298] width 112 height 20
type input "6 T LƠN + 1 T NHỎ"
click at [737, 298] on input "0" at bounding box center [736, 298] width 89 height 20
type input "3"
type input "150.003"
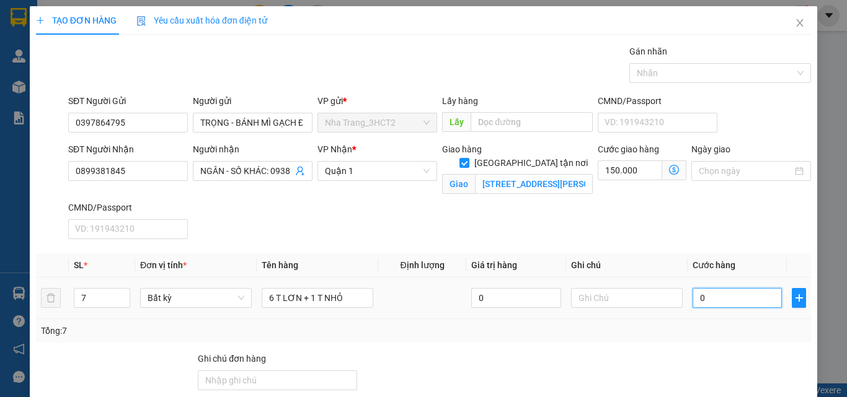
type input "150.003"
type input "34"
type input "150.034"
type input "340"
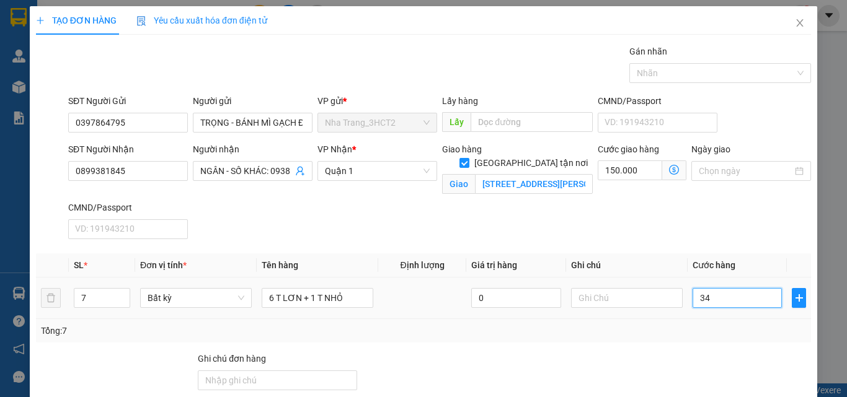
type input "150.340"
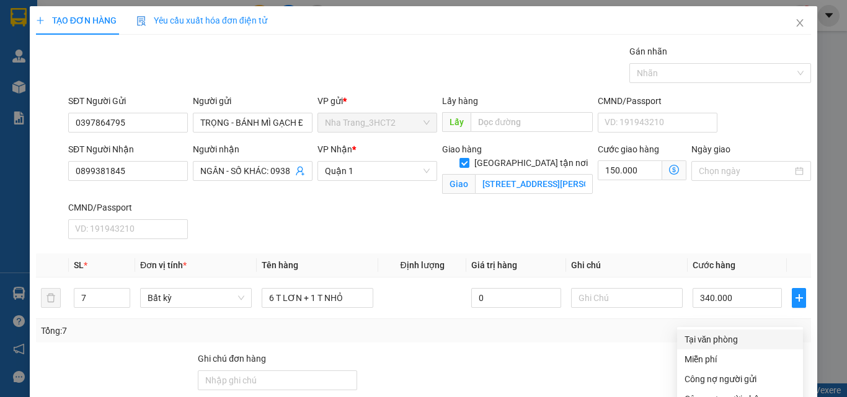
click at [722, 333] on div "Tại văn phòng" at bounding box center [739, 340] width 111 height 14
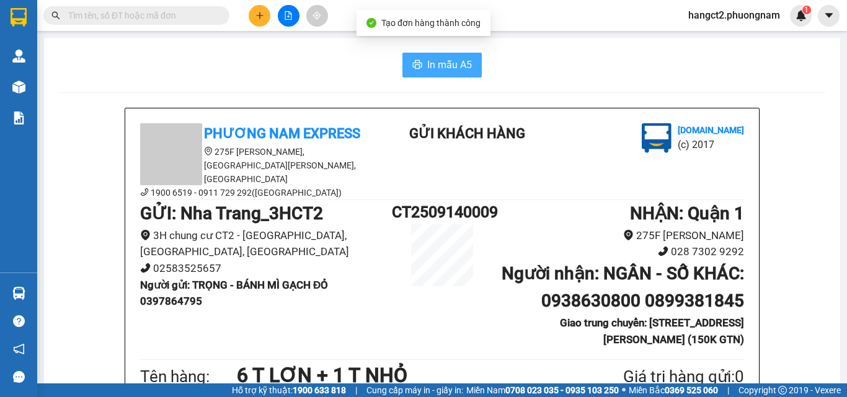
click at [442, 73] on button "In mẫu A5" at bounding box center [441, 65] width 79 height 25
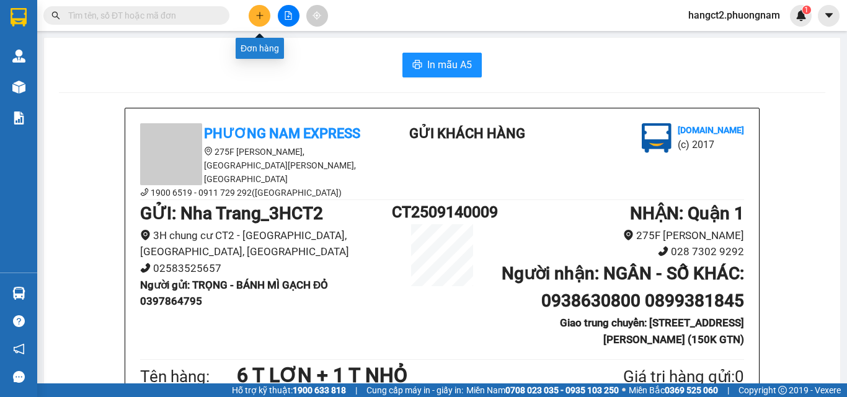
click at [257, 14] on icon "plus" at bounding box center [259, 15] width 9 height 9
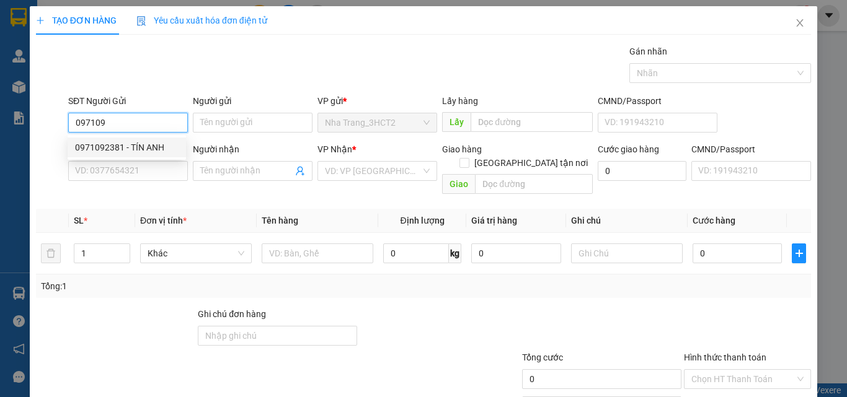
click at [144, 150] on div "0971092381 - TÍN ANH" at bounding box center [127, 148] width 104 height 14
type input "0971092381"
type input "TÍN ANH"
type input "0907186802"
type input "HOA"
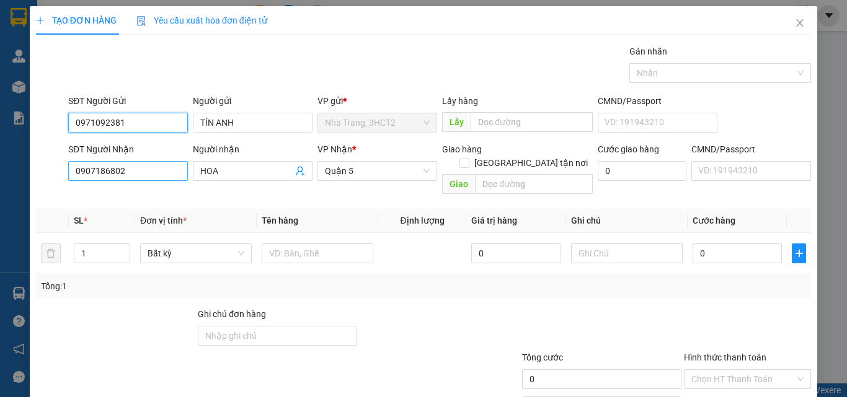
type input "0971092381"
click at [146, 180] on input "0907186802" at bounding box center [128, 171] width 120 height 20
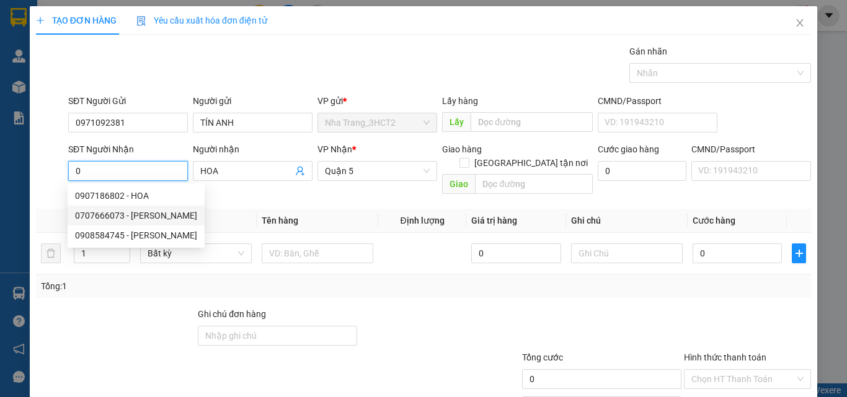
click at [155, 216] on div "0707666073 - [PERSON_NAME]" at bounding box center [136, 216] width 122 height 14
type input "0707666073"
type input "[PERSON_NAME]"
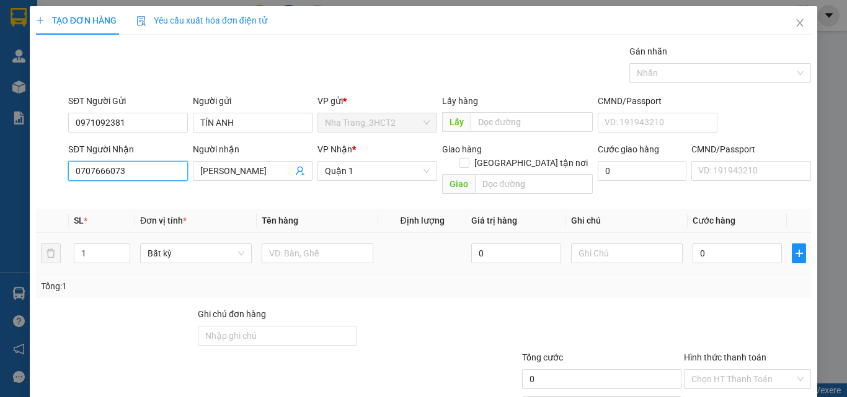
type input "0707666073"
drag, startPoint x: 70, startPoint y: 250, endPoint x: 62, endPoint y: 253, distance: 8.6
click at [62, 253] on tr "1 Bất kỳ 0 0" at bounding box center [423, 254] width 775 height 42
type input "2"
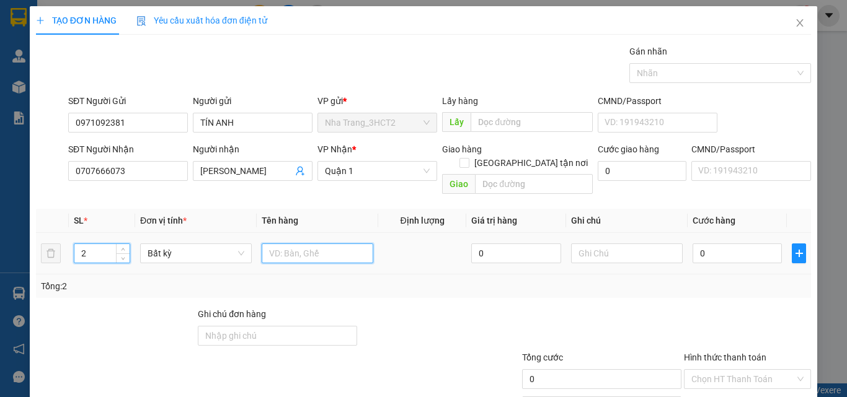
click at [310, 244] on input "text" at bounding box center [318, 254] width 112 height 20
type input "2 TX"
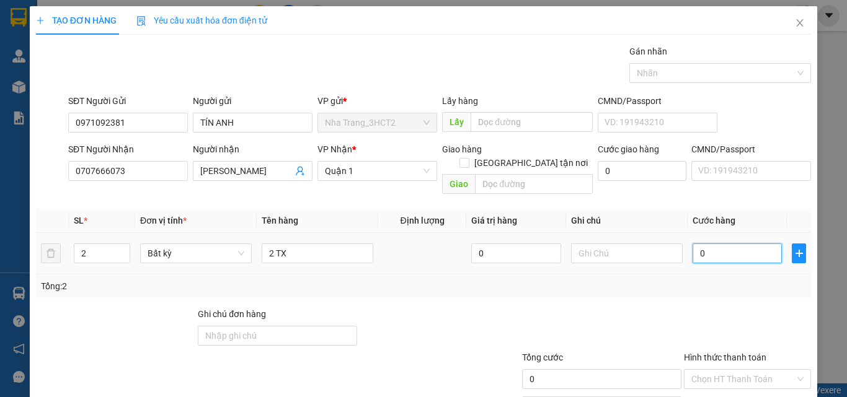
click at [700, 244] on input "0" at bounding box center [736, 254] width 89 height 20
type input "2"
type input "26"
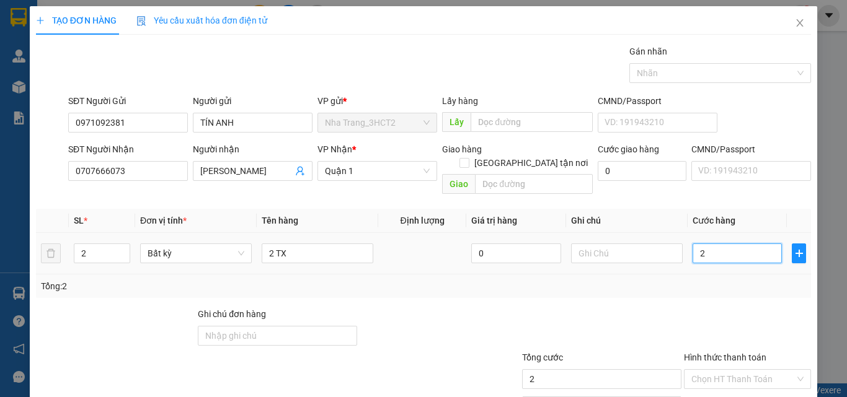
type input "26"
type input "260"
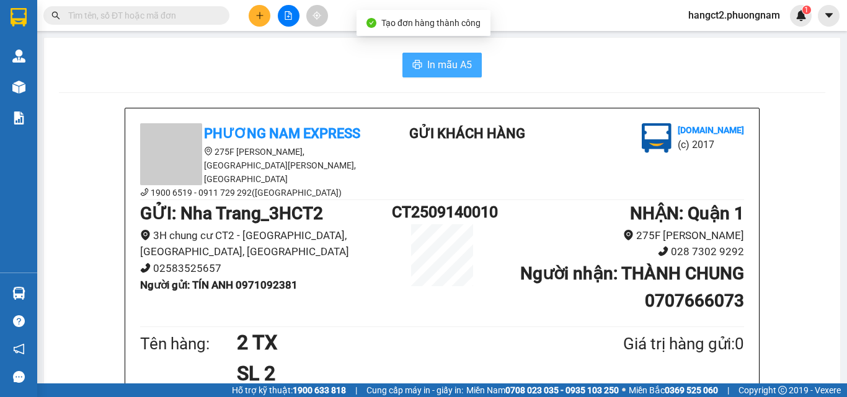
click at [446, 68] on span "In mẫu A5" at bounding box center [449, 64] width 45 height 15
click at [266, 19] on button at bounding box center [260, 16] width 22 height 22
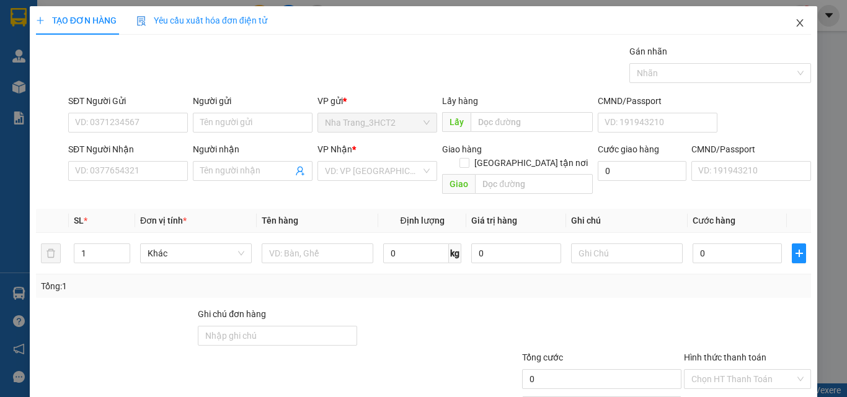
click at [797, 22] on span "Close" at bounding box center [799, 23] width 35 height 35
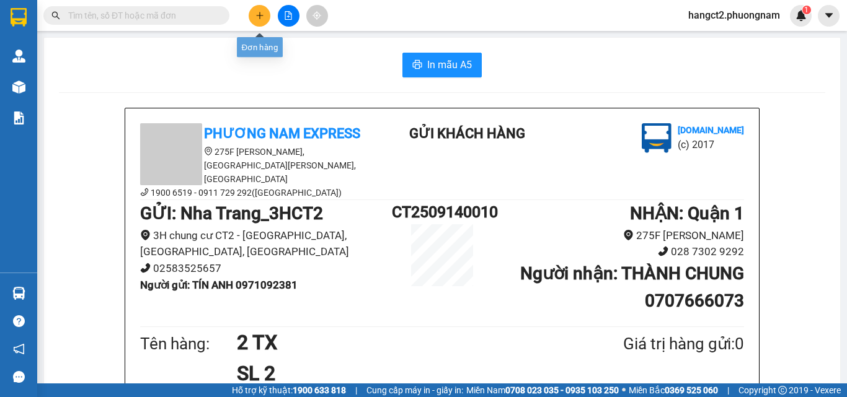
click at [256, 19] on icon "plus" at bounding box center [259, 15] width 9 height 9
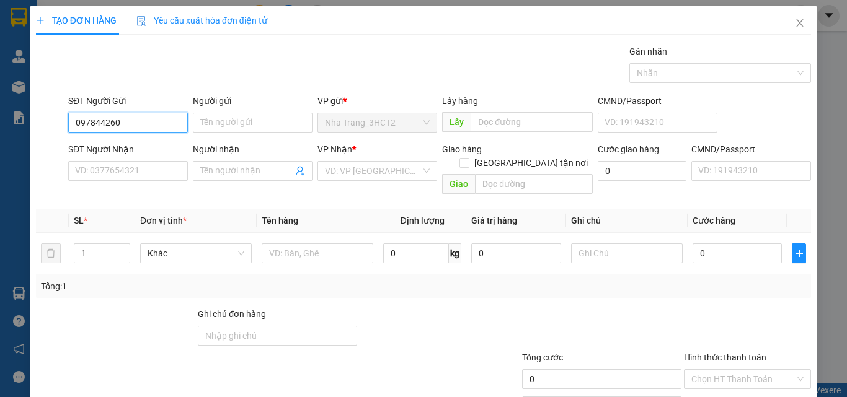
type input "0978442606"
click at [117, 150] on div "0978442606 - TƯỞNG" at bounding box center [127, 148] width 104 height 14
type input "TƯỞNG"
type input "0587079179"
type input "YẾN"
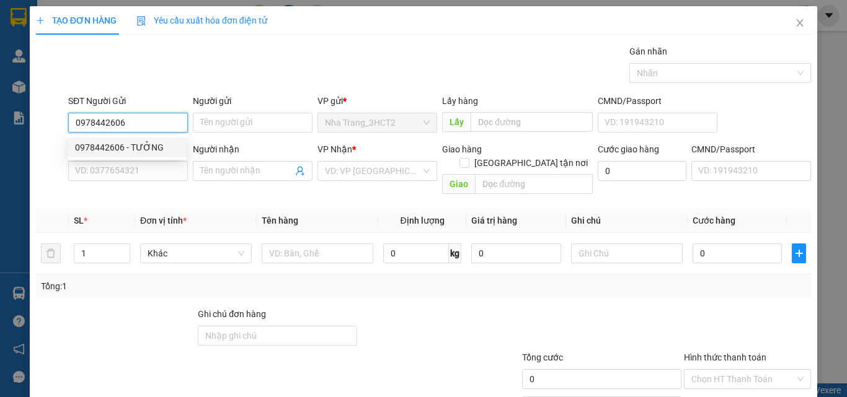
checkbox input "true"
type input "54S [PERSON_NAME], [GEOGRAPHIC_DATA], [GEOGRAPHIC_DATA] (GTN 70K)"
type input "70.000"
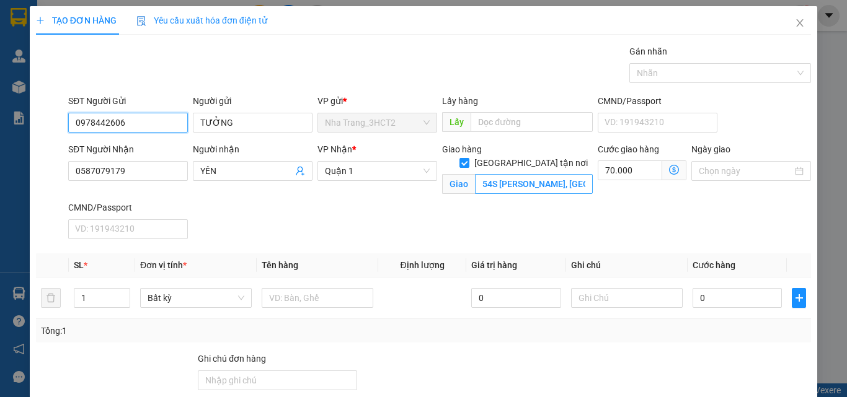
type input "0978442606"
click at [515, 174] on input "54S [PERSON_NAME], [GEOGRAPHIC_DATA], [GEOGRAPHIC_DATA] (GTN 70K)" at bounding box center [534, 184] width 118 height 20
click at [529, 174] on input "54S [PERSON_NAME], [GEOGRAPHIC_DATA], [GEOGRAPHIC_DATA] (GTN 70K)" at bounding box center [534, 184] width 118 height 20
click at [669, 170] on icon "dollar-circle" at bounding box center [674, 170] width 10 height 10
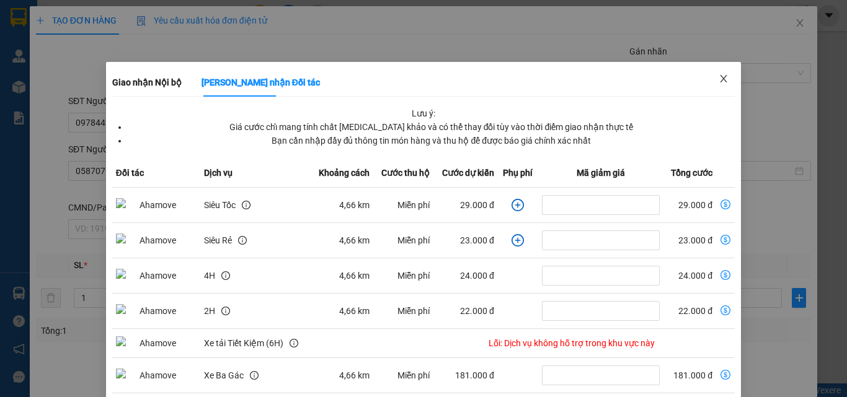
click at [718, 76] on icon "close" at bounding box center [723, 79] width 10 height 10
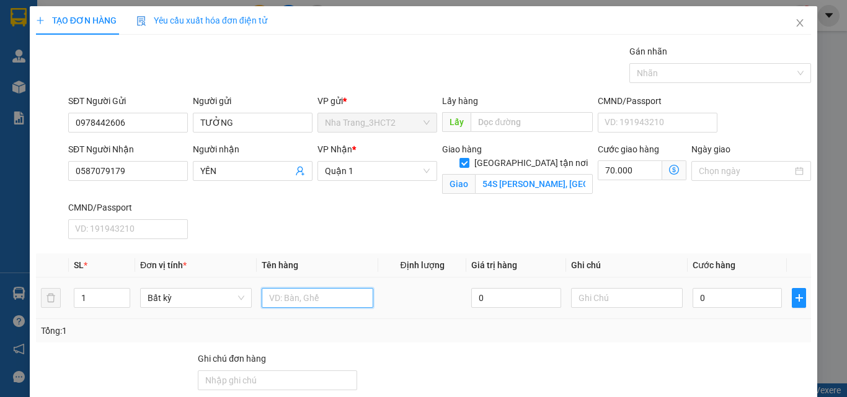
click at [316, 299] on input "text" at bounding box center [318, 298] width 112 height 20
type input "1 TX"
click at [713, 298] on input "0" at bounding box center [736, 298] width 89 height 20
type input "6"
type input "70.006"
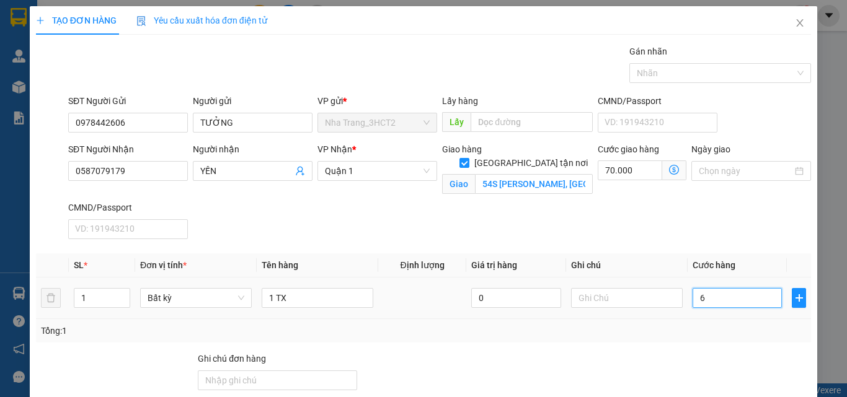
type input "70.006"
type input "60"
type input "70.060"
type input "60.000"
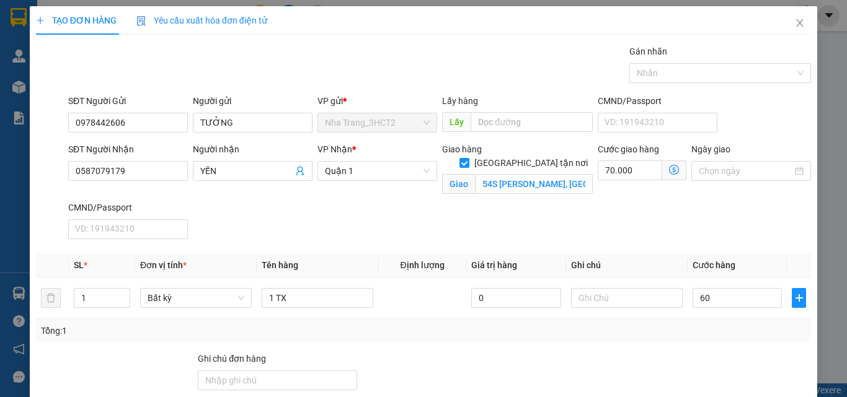
type input "130.000"
click at [650, 205] on div "SĐT Người Nhận 0587079179 Người nhận YẾN VP Nhận * Quận 1 Giao hàng [GEOGRAPHIC…" at bounding box center [440, 194] width 748 height 102
click at [710, 333] on div "Tại văn phòng" at bounding box center [739, 340] width 111 height 14
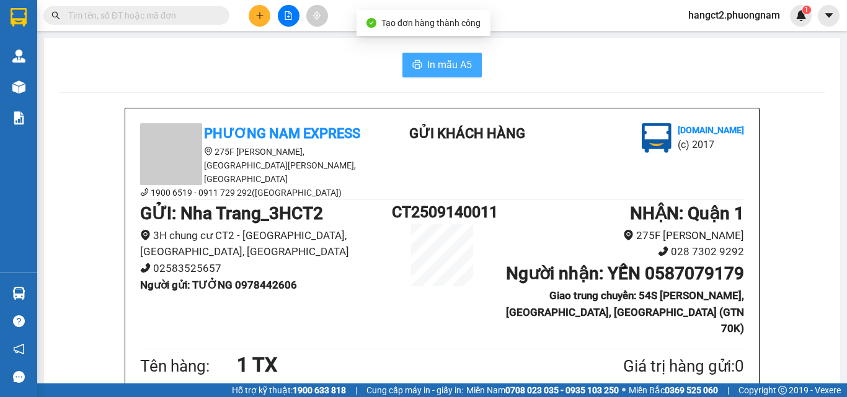
click at [450, 66] on span "In mẫu A5" at bounding box center [449, 64] width 45 height 15
click at [257, 26] on button at bounding box center [260, 16] width 22 height 22
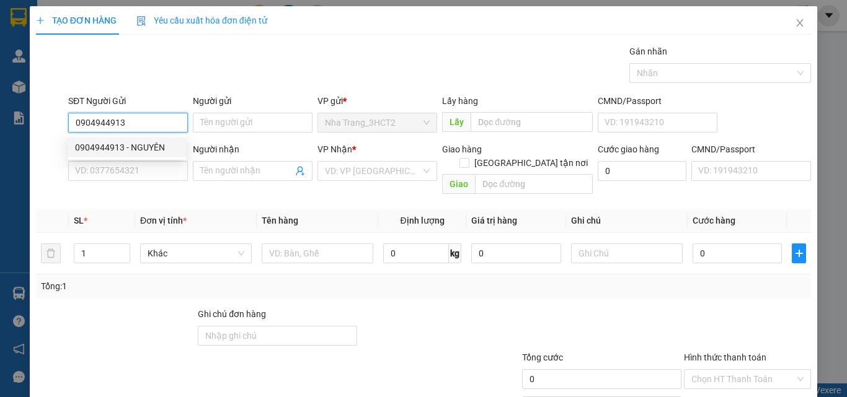
type input "0904944913"
click at [109, 137] on div "0904944913 0904944913 - NGUYÊN" at bounding box center [127, 147] width 118 height 25
click at [109, 141] on form "SĐT Người Gửi 0904944913 Người gửi Tên người gửi VP gửi * [GEOGRAPHIC_DATA] Lấy…" at bounding box center [423, 146] width 775 height 105
click at [139, 121] on input "0904944913" at bounding box center [128, 123] width 120 height 20
click at [135, 152] on div "0904944913 - NGUYÊN" at bounding box center [127, 148] width 104 height 14
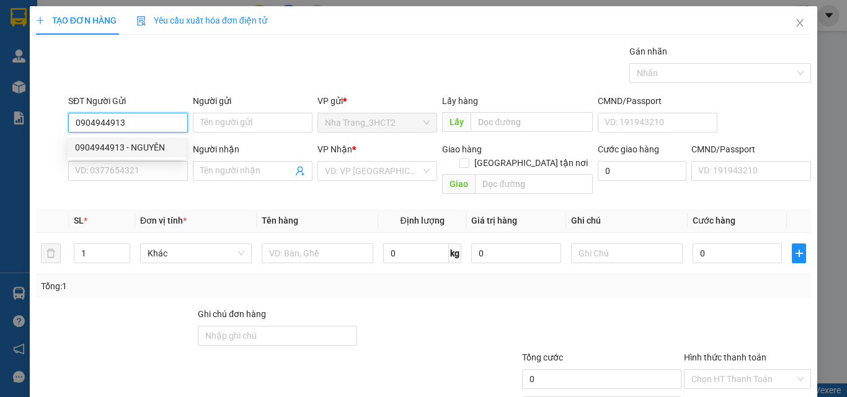
type input "NGUYÊN"
type input "0909686368"
type input "TUẤN"
checkbox input "true"
type input "TÒA NHÀ VIETCOMBANK, [GEOGRAPHIC_DATA], [GEOGRAPHIC_DATA], [GEOGRAPHIC_DATA]"
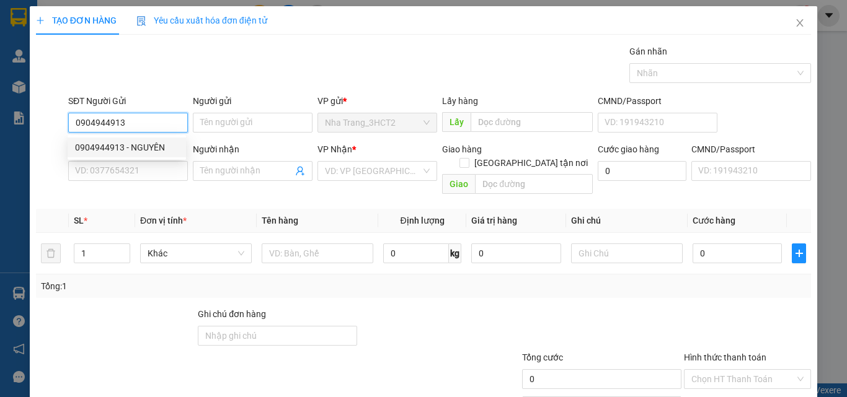
type input "40.000"
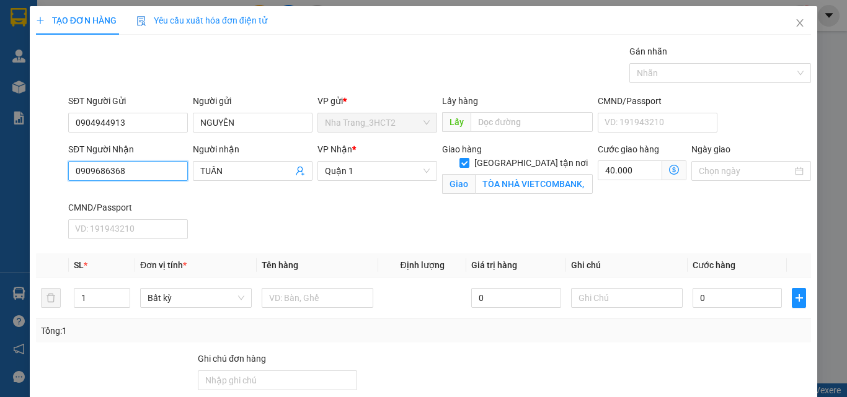
click at [124, 170] on input "0909686368" at bounding box center [128, 171] width 120 height 20
type input "0778800679"
drag, startPoint x: 225, startPoint y: 173, endPoint x: 164, endPoint y: 191, distance: 63.4
click at [164, 191] on div "SĐT Người Nhận 0778800679 Người nhận TUẤN TUẤN VP Nhận * [GEOGRAPHIC_DATA] tận …" at bounding box center [440, 194] width 748 height 102
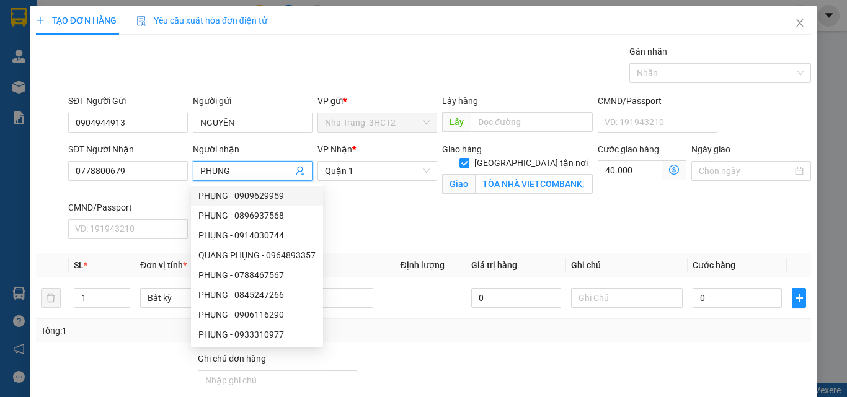
type input "PHỤNG"
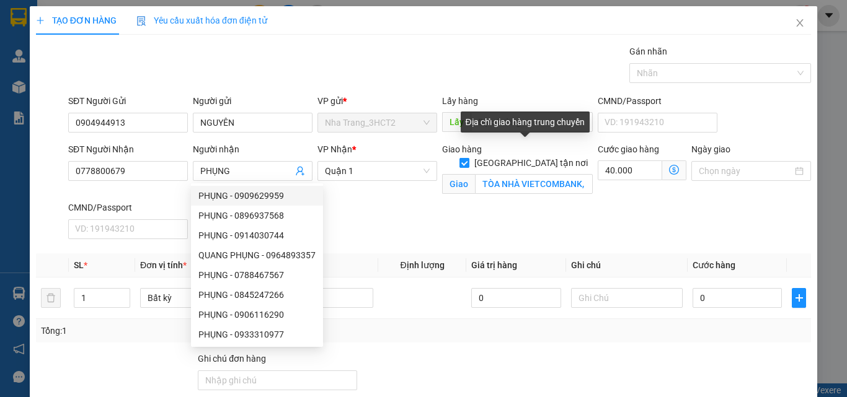
click at [469, 158] on span at bounding box center [464, 163] width 10 height 10
click at [468, 158] on input "[GEOGRAPHIC_DATA] tận nơi" at bounding box center [463, 162] width 9 height 9
checkbox input "false"
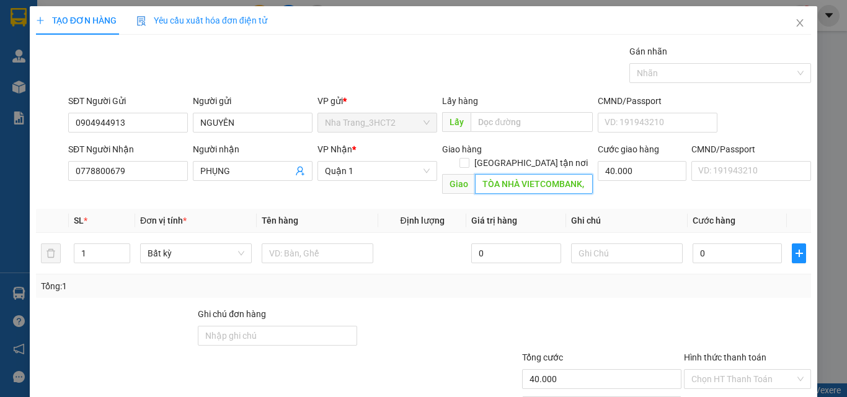
click at [513, 174] on input "TÒA NHÀ VIETCOMBANK, [GEOGRAPHIC_DATA], [GEOGRAPHIC_DATA], [GEOGRAPHIC_DATA]" at bounding box center [534, 184] width 118 height 20
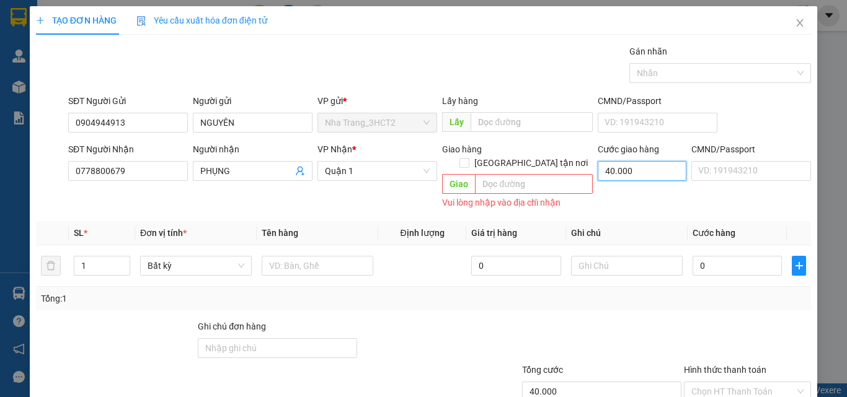
click at [601, 167] on input "40.000" at bounding box center [642, 171] width 89 height 20
type input "0"
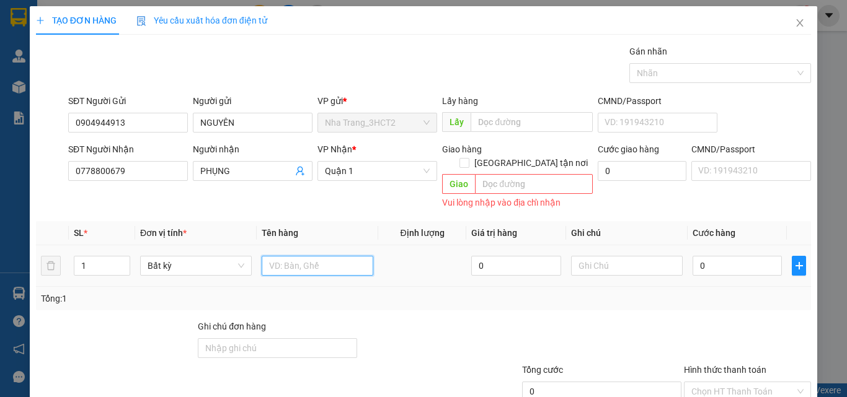
click at [329, 256] on input "text" at bounding box center [318, 266] width 112 height 20
type input "1 BAO TRẮNG"
click at [692, 260] on input "0" at bounding box center [736, 266] width 89 height 20
type input "4"
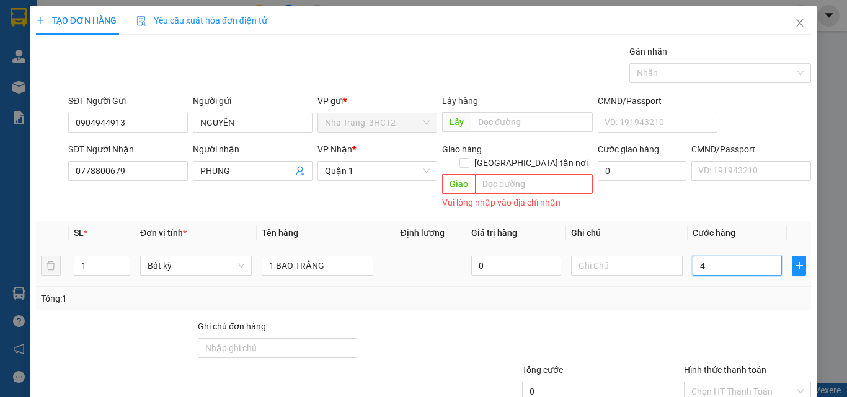
type input "4"
type input "40"
click at [723, 382] on input "Hình thức thanh toán" at bounding box center [743, 391] width 104 height 19
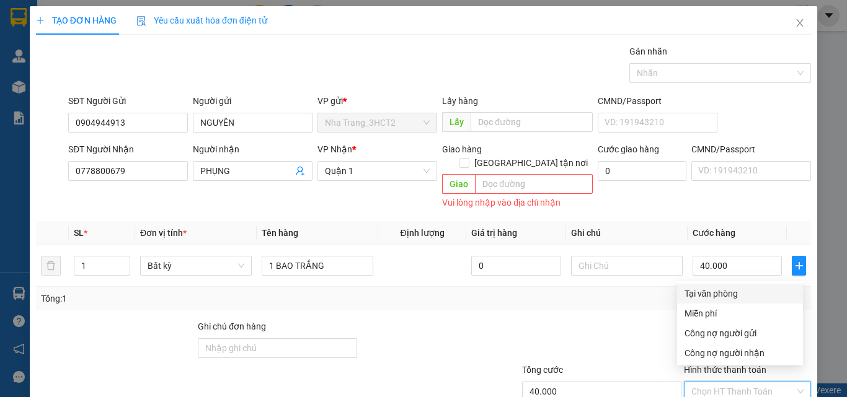
click at [720, 293] on div "Tại văn phòng" at bounding box center [739, 294] width 111 height 14
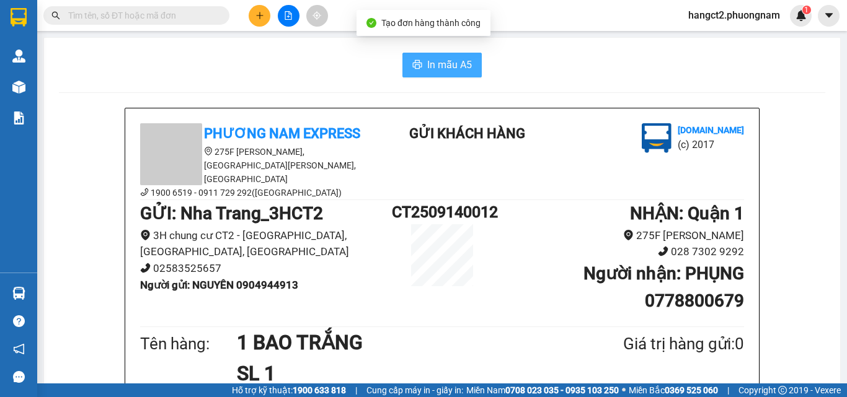
click at [428, 61] on span "In mẫu A5" at bounding box center [449, 64] width 45 height 15
click at [195, 12] on input "text" at bounding box center [141, 16] width 146 height 14
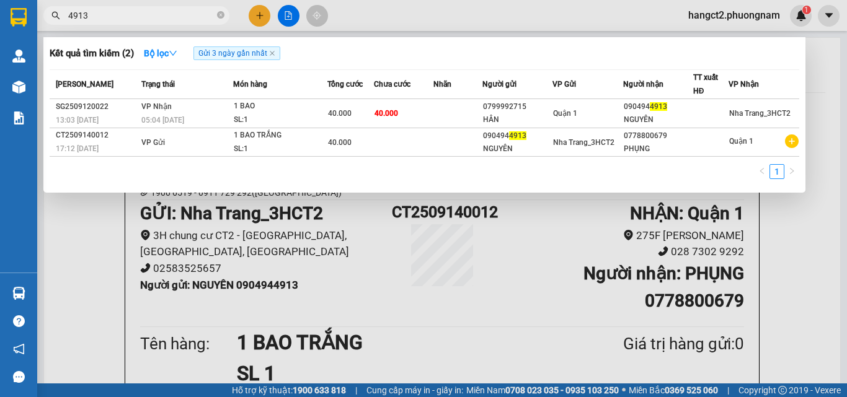
type input "4913"
click at [255, 17] on div at bounding box center [423, 198] width 847 height 397
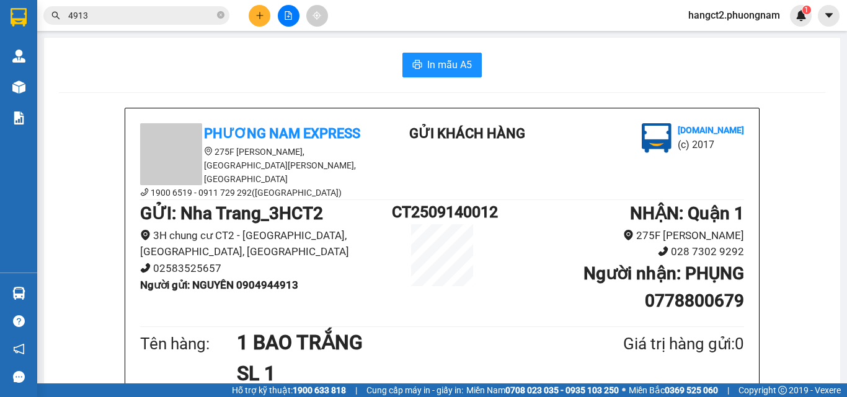
click at [255, 17] on icon "plus" at bounding box center [259, 15] width 9 height 9
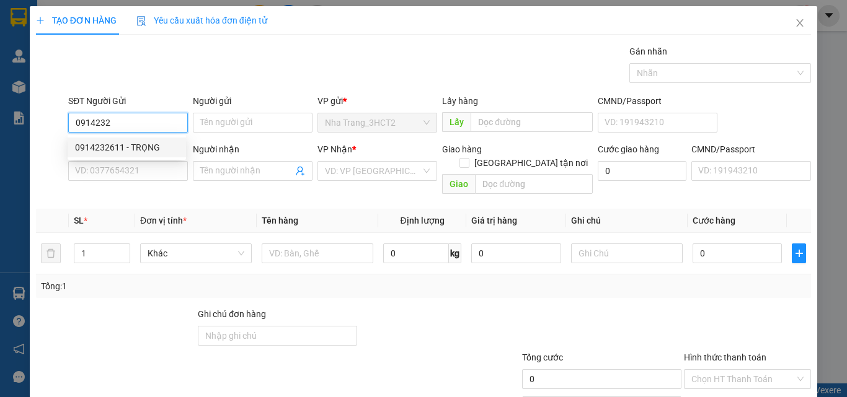
click at [149, 139] on div "0914232611 - TRỌNG" at bounding box center [127, 148] width 118 height 20
type input "0914232611"
type input "TRỌNG"
type input "0888763769"
type input "HỮU"
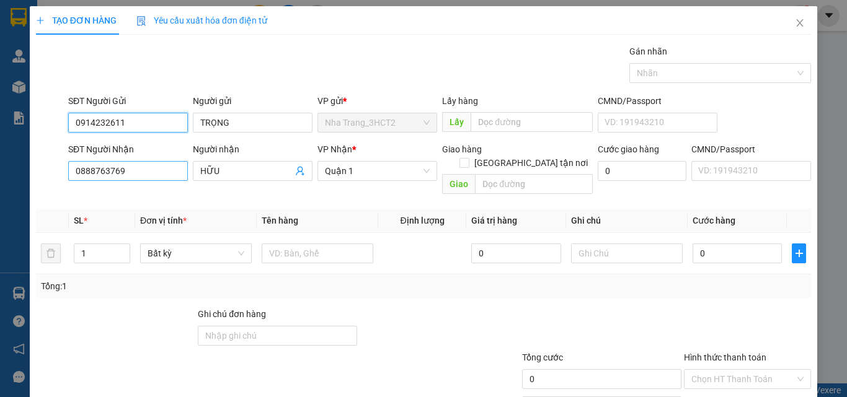
type input "0914232611"
click at [164, 165] on input "0888763769" at bounding box center [128, 171] width 120 height 20
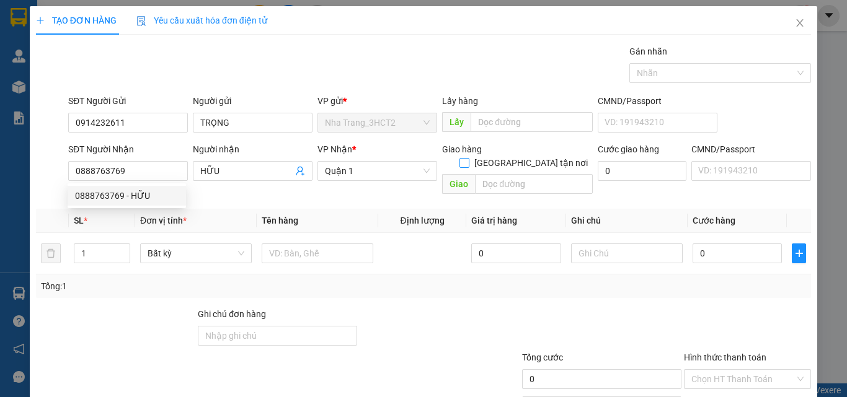
click at [468, 158] on input "[GEOGRAPHIC_DATA] tận nơi" at bounding box center [463, 162] width 9 height 9
checkbox input "true"
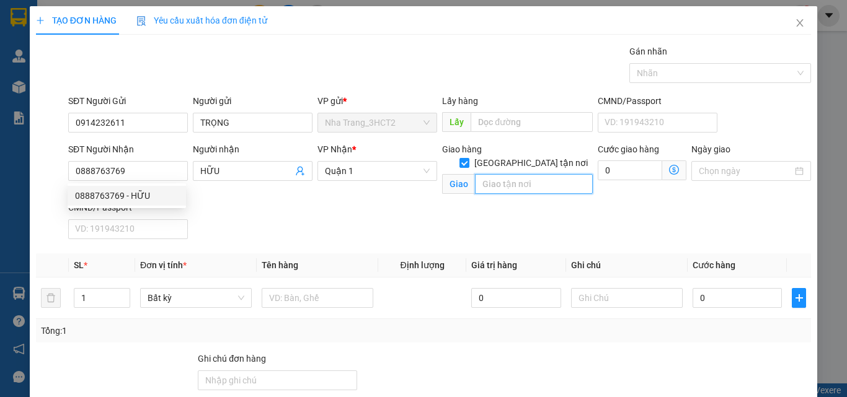
click at [498, 174] on input "text" at bounding box center [534, 184] width 118 height 20
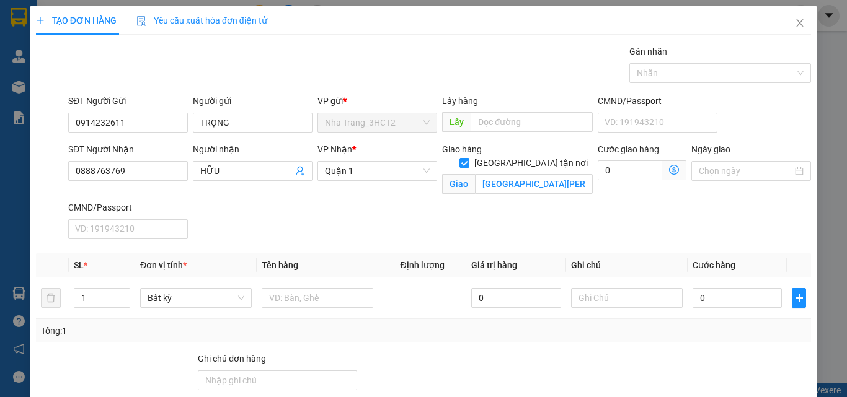
click at [669, 174] on icon "dollar-circle" at bounding box center [674, 170] width 10 height 10
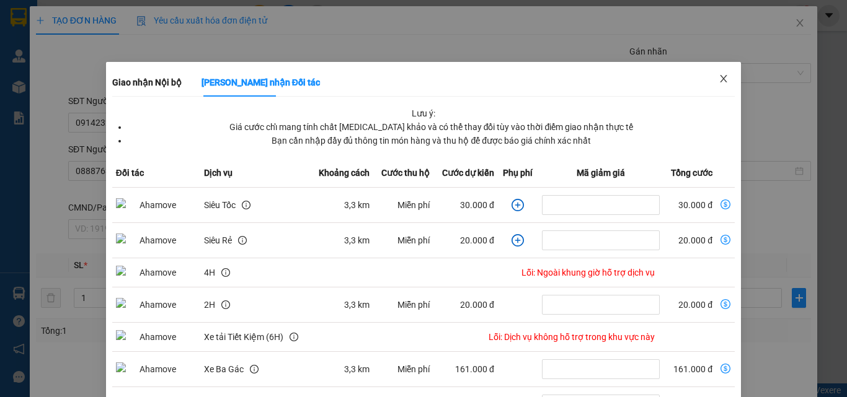
click at [718, 79] on icon "close" at bounding box center [723, 79] width 10 height 10
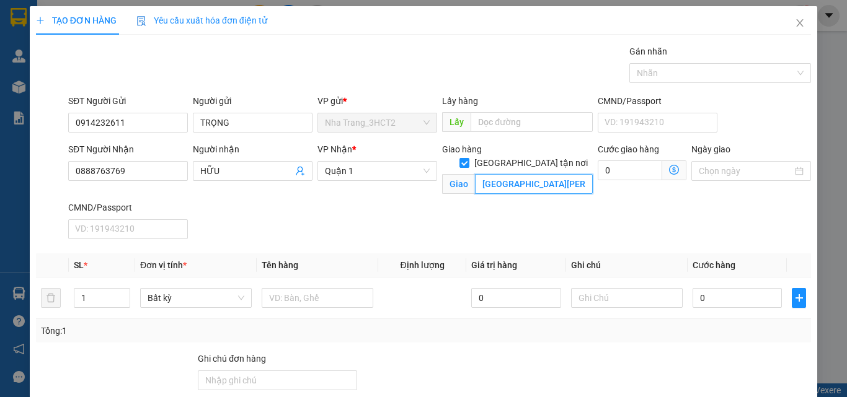
click at [561, 174] on input "[GEOGRAPHIC_DATA][PERSON_NAME] , [GEOGRAPHIC_DATA] , [GEOGRAPHIC_DATA] (GTN" at bounding box center [534, 184] width 118 height 20
click at [569, 174] on input "[GEOGRAPHIC_DATA][PERSON_NAME] , [GEOGRAPHIC_DATA] , [GEOGRAPHIC_DATA] (GTN" at bounding box center [534, 184] width 118 height 20
type input "[GEOGRAPHIC_DATA][PERSON_NAME] , [GEOGRAPHIC_DATA] , [GEOGRAPHIC_DATA] (GTN 50)"
click at [619, 177] on input "0" at bounding box center [630, 171] width 64 height 20
type input "5"
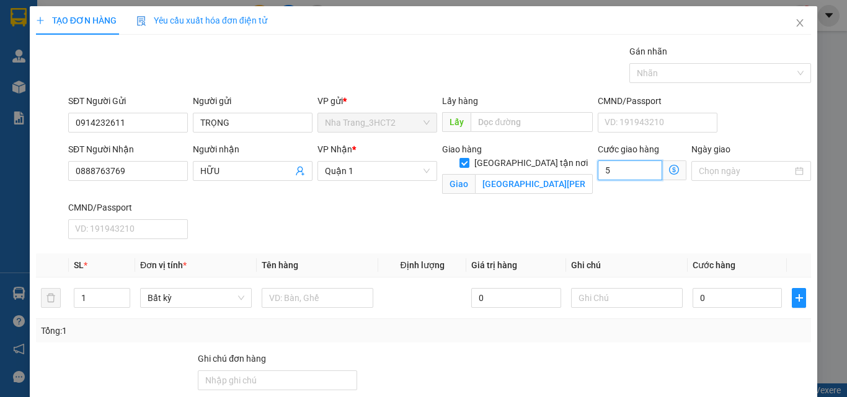
type input "5"
type input "50"
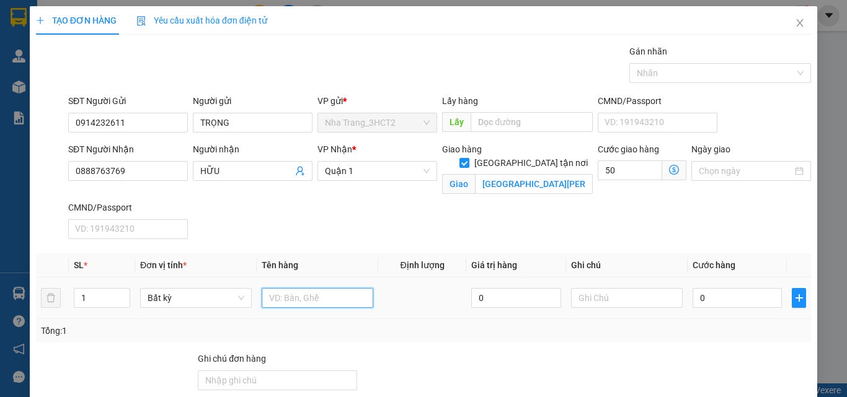
type input "50.000"
click at [304, 292] on input "text" at bounding box center [318, 298] width 112 height 20
click at [722, 298] on input "0" at bounding box center [736, 298] width 89 height 20
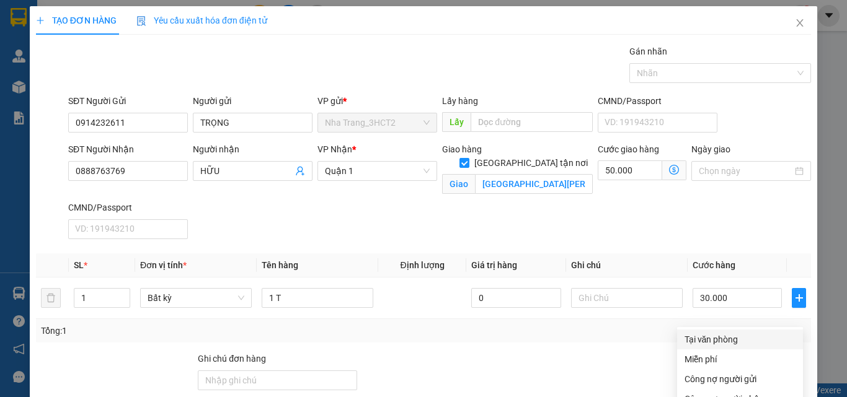
click at [701, 333] on div "Tại văn phòng" at bounding box center [739, 340] width 111 height 14
drag, startPoint x: 757, startPoint y: 363, endPoint x: 751, endPoint y: 354, distance: 10.7
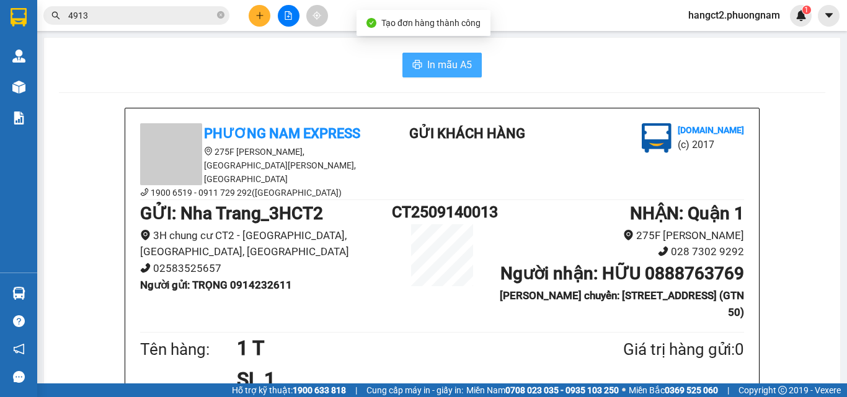
click at [427, 63] on span "In mẫu A5" at bounding box center [449, 64] width 45 height 15
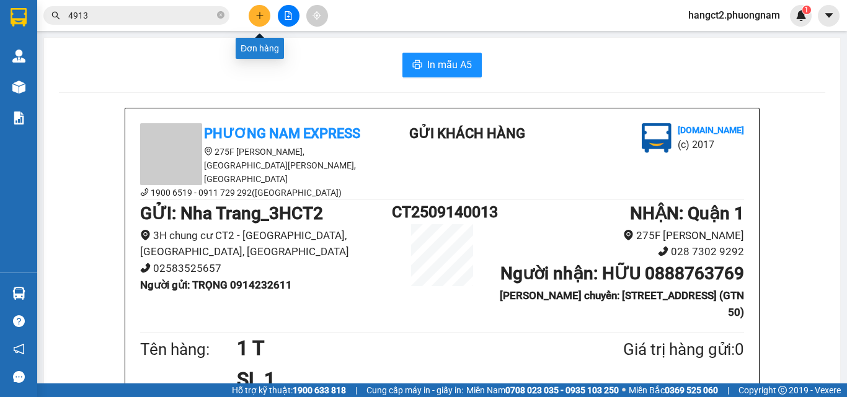
click at [258, 20] on button at bounding box center [260, 16] width 22 height 22
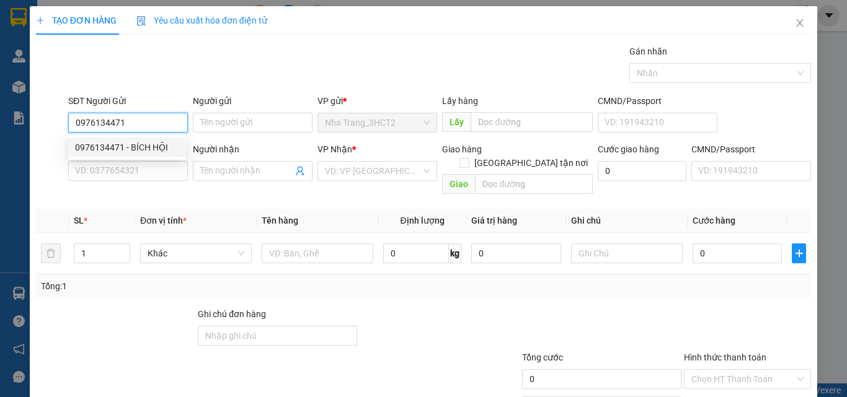
click at [113, 153] on div "0976134471 - BÍCH HỘI" at bounding box center [127, 148] width 104 height 14
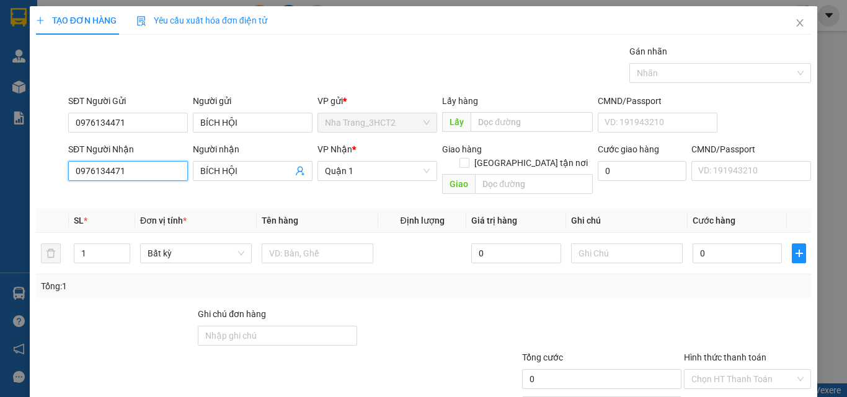
click at [136, 171] on input "0976134471" at bounding box center [128, 171] width 120 height 20
drag, startPoint x: 184, startPoint y: 179, endPoint x: 125, endPoint y: 187, distance: 59.4
click at [127, 185] on div "SĐT Người Nhận 0586436159 Người nhận BÍCH HỘI BÍCH HỘI VP Nhận * Quận 1 Giao hà…" at bounding box center [440, 171] width 748 height 57
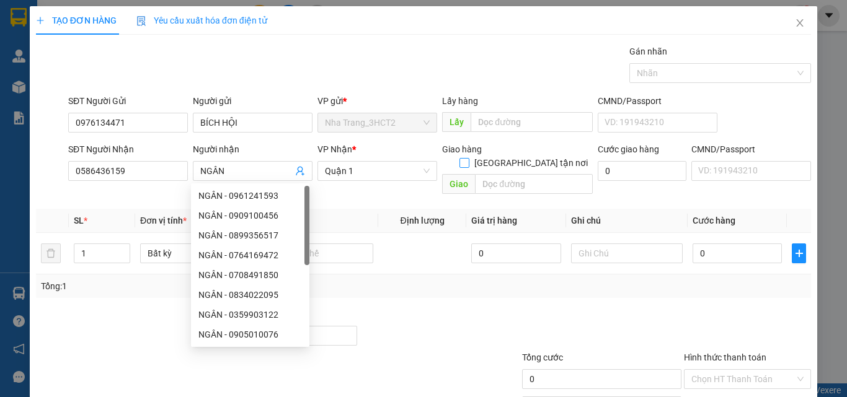
click at [469, 158] on span at bounding box center [464, 163] width 10 height 10
click at [468, 158] on input "[GEOGRAPHIC_DATA] tận nơi" at bounding box center [463, 162] width 9 height 9
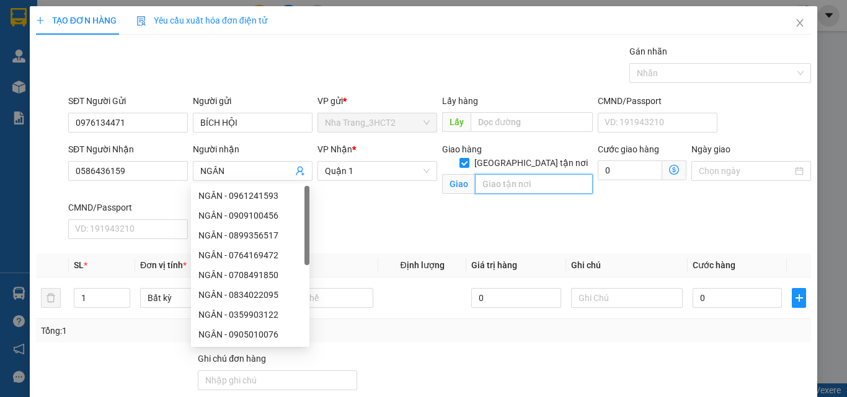
click at [503, 176] on input "text" at bounding box center [534, 184] width 118 height 20
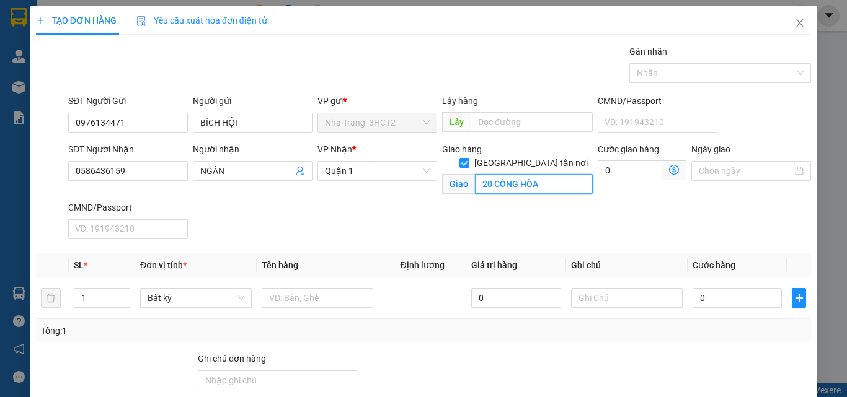
drag, startPoint x: 511, startPoint y: 178, endPoint x: 490, endPoint y: 185, distance: 21.8
click at [490, 185] on div "Giao hàng [GEOGRAPHIC_DATA] tận nơi Giao 20 CÔNG HÒA" at bounding box center [517, 171] width 151 height 57
click at [534, 177] on input "20 CỘNG HÒA" at bounding box center [534, 184] width 118 height 20
click at [669, 167] on icon "dollar-circle" at bounding box center [674, 170] width 10 height 10
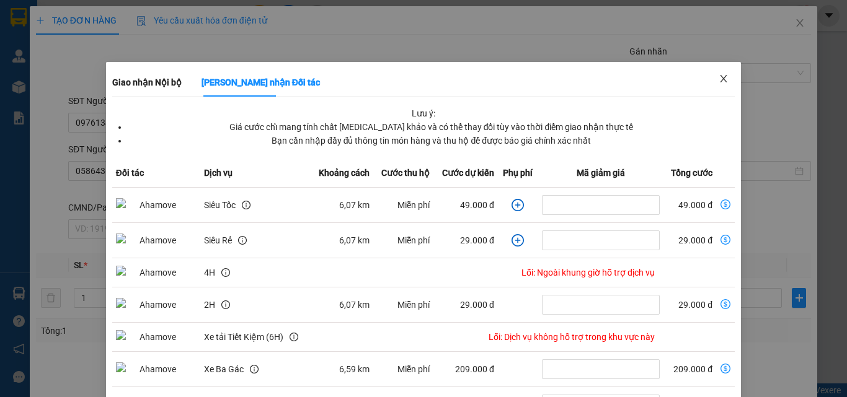
click at [720, 80] on icon "close" at bounding box center [723, 79] width 10 height 10
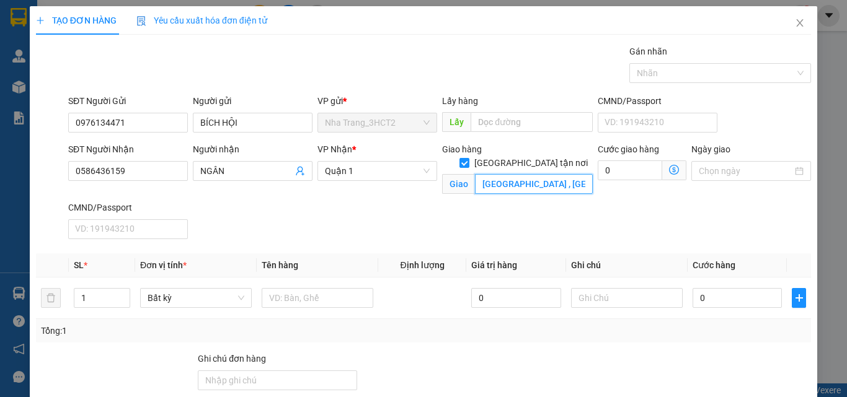
click at [568, 175] on input "[GEOGRAPHIC_DATA] , [GEOGRAPHIC_DATA] (GTN" at bounding box center [534, 184] width 118 height 20
click at [576, 174] on input "[GEOGRAPHIC_DATA] , [GEOGRAPHIC_DATA] (GTN" at bounding box center [534, 184] width 118 height 20
click at [468, 158] on input "[GEOGRAPHIC_DATA] tận nơi" at bounding box center [463, 162] width 9 height 9
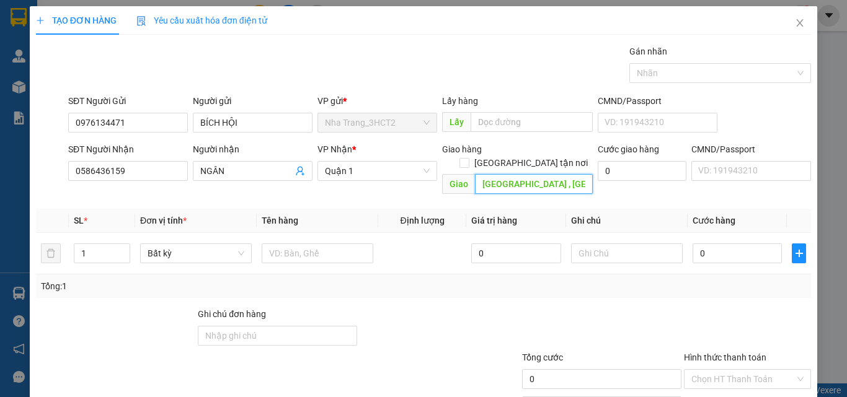
click at [511, 174] on input "[GEOGRAPHIC_DATA] , [GEOGRAPHIC_DATA] (GTN" at bounding box center [534, 184] width 118 height 20
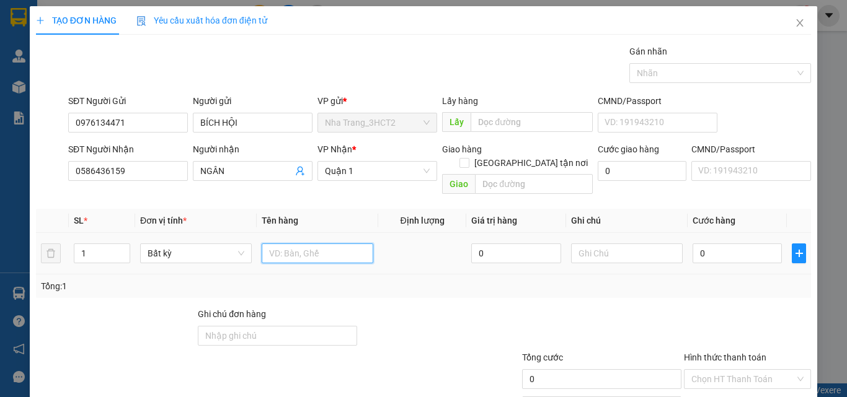
click at [288, 245] on input "text" at bounding box center [318, 254] width 112 height 20
click at [705, 244] on input "0" at bounding box center [736, 254] width 89 height 20
click at [720, 370] on input "Hình thức thanh toán" at bounding box center [743, 379] width 104 height 19
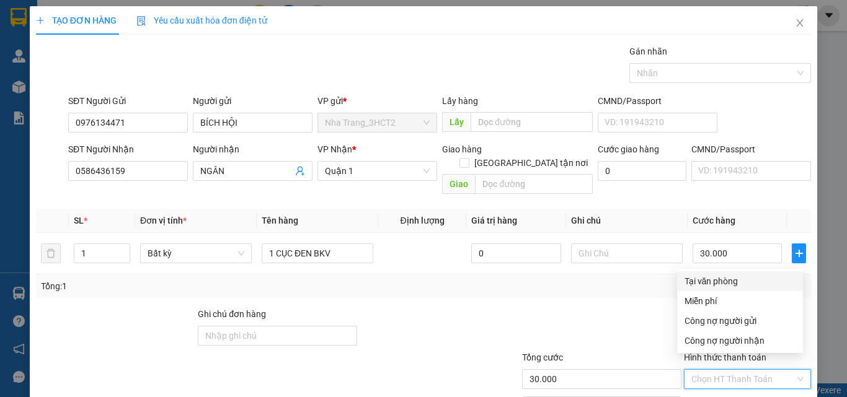
click at [726, 280] on div "Tại văn phòng" at bounding box center [739, 282] width 111 height 14
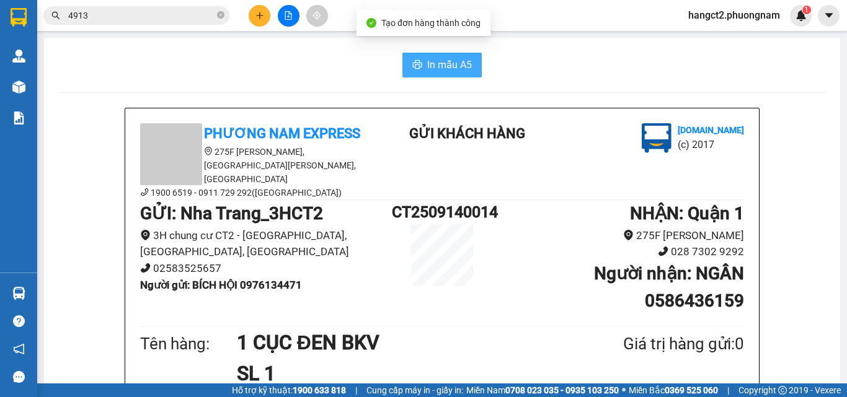
click at [453, 58] on span "In mẫu A5" at bounding box center [449, 64] width 45 height 15
